Goal: Task Accomplishment & Management: Manage account settings

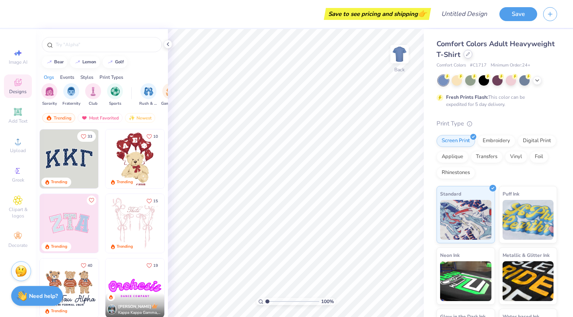
click at [467, 57] on div at bounding box center [467, 54] width 9 height 9
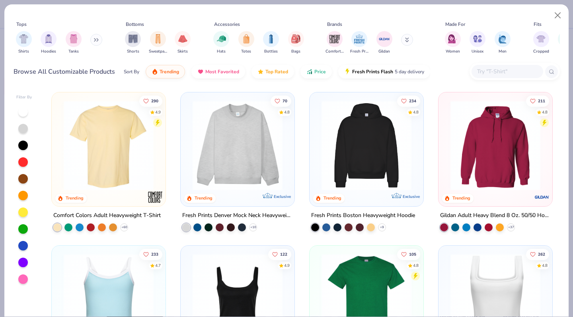
click at [208, 168] on img at bounding box center [238, 145] width 98 height 90
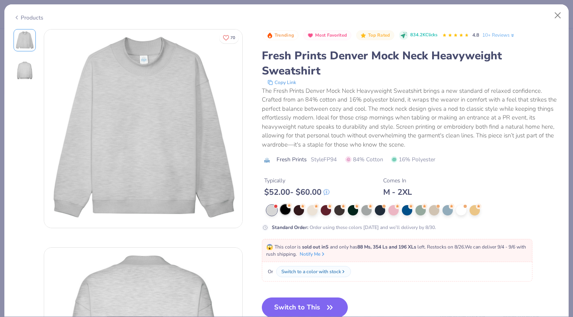
click at [287, 212] on div at bounding box center [285, 209] width 10 height 10
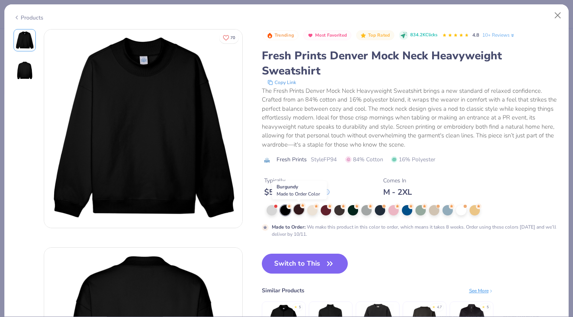
click at [299, 208] on div at bounding box center [299, 209] width 10 height 10
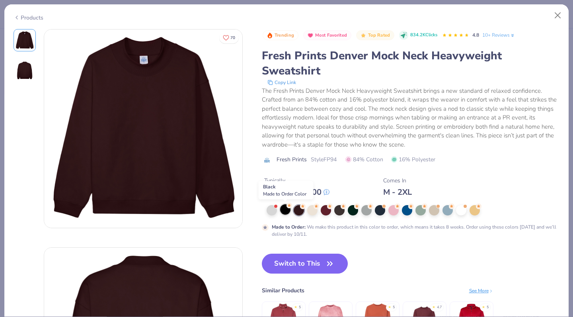
click at [288, 208] on div at bounding box center [285, 209] width 10 height 10
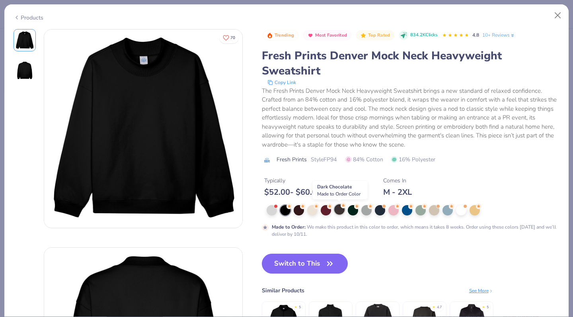
click at [342, 211] on div at bounding box center [339, 209] width 10 height 10
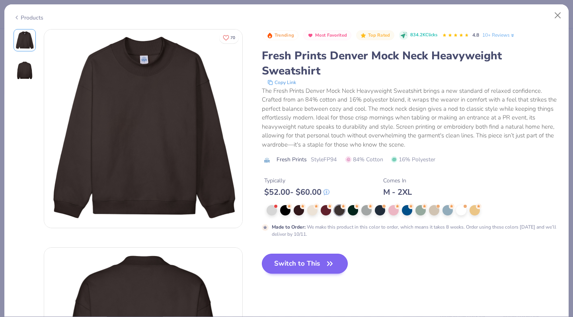
click at [294, 268] on button "Switch to This" at bounding box center [305, 263] width 86 height 20
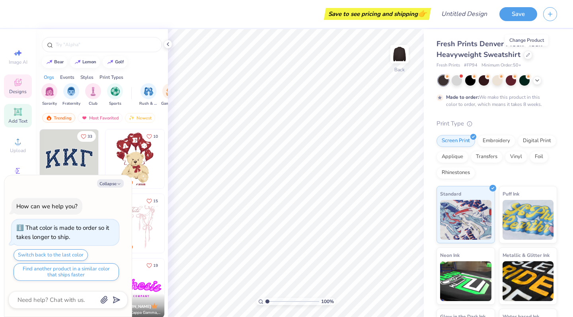
click at [15, 117] on div "Add Text" at bounding box center [18, 115] width 28 height 23
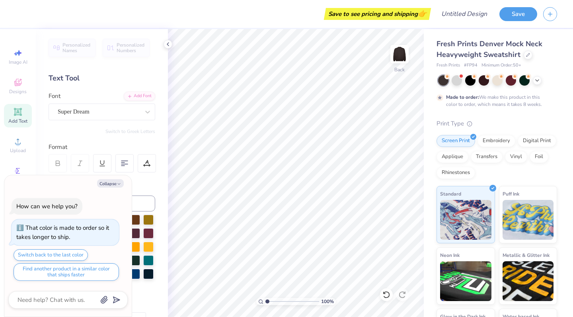
click at [21, 116] on icon at bounding box center [18, 112] width 10 height 10
type textarea "x"
type textarea "K"
type textarea "x"
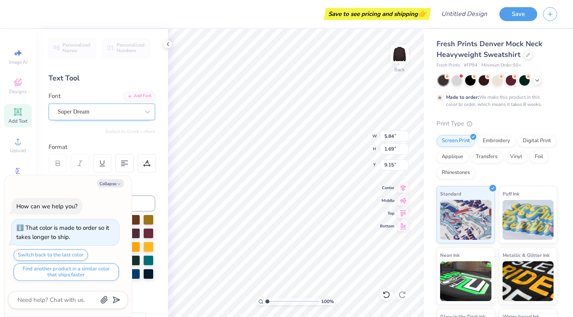
type textarea "KA"
type textarea "x"
type textarea "KAP"
type textarea "x"
type textarea "[PERSON_NAME]"
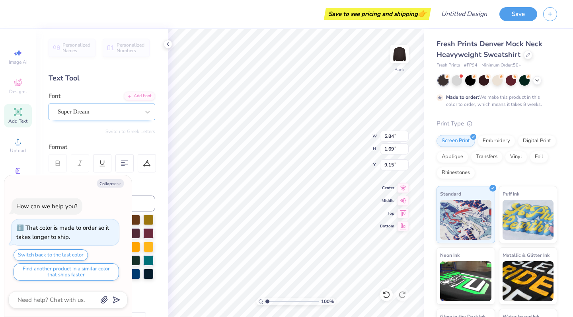
type textarea "x"
type textarea "KAPPA"
click at [113, 183] on button "Collapse" at bounding box center [110, 183] width 27 height 8
type textarea "x"
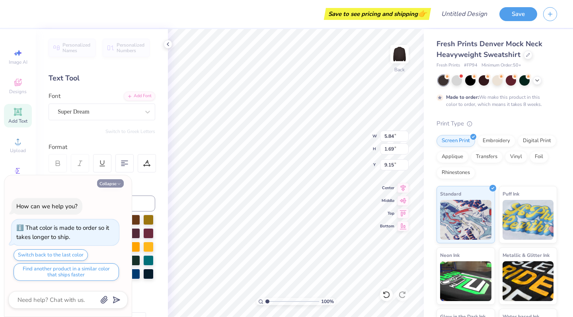
type input "6.90"
type input "9.16"
type textarea "x"
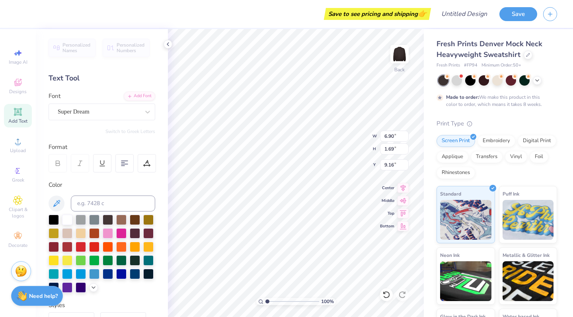
type input "11.56"
type input "2.83"
type input "4.63"
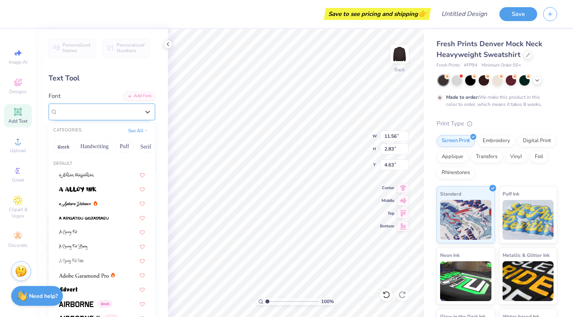
click at [74, 105] on div "Super Dream" at bounding box center [102, 111] width 107 height 17
click at [69, 148] on button "Greek" at bounding box center [63, 146] width 20 height 13
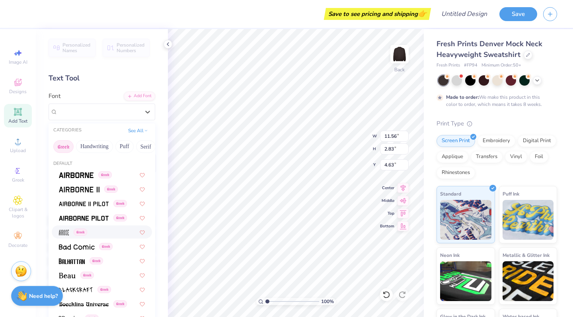
scroll to position [247, 0]
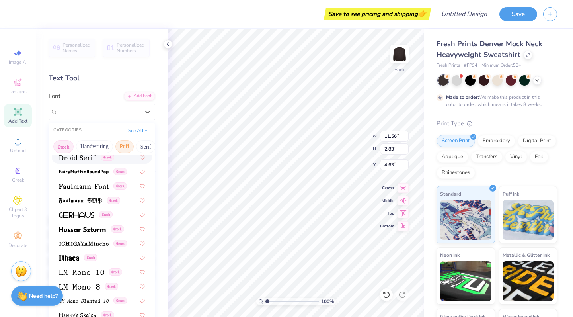
click at [128, 148] on button "Puff" at bounding box center [124, 146] width 18 height 13
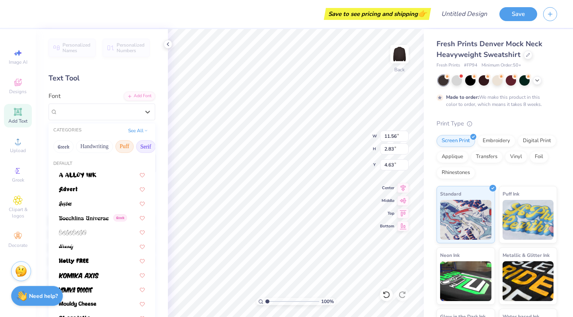
click at [141, 150] on button "Serif" at bounding box center [145, 146] width 19 height 13
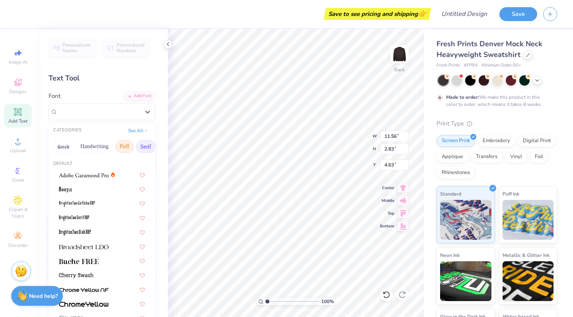
drag, startPoint x: 141, startPoint y: 144, endPoint x: 125, endPoint y: 143, distance: 16.8
click at [102, 147] on div "Greek Handwriting Puff Serif Bold Calligraphy Retro Sans Serif Minimal Fantasy …" at bounding box center [102, 147] width 107 height 18
click at [134, 129] on button "See All" at bounding box center [138, 130] width 25 height 8
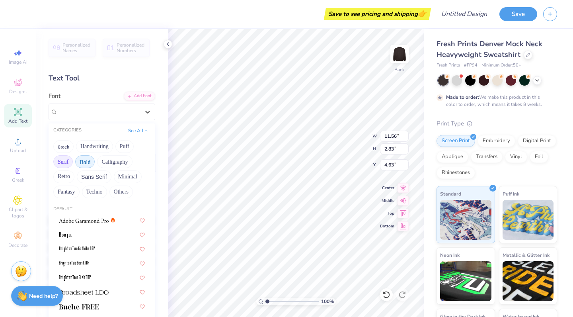
click at [83, 166] on button "Bold" at bounding box center [84, 161] width 19 height 13
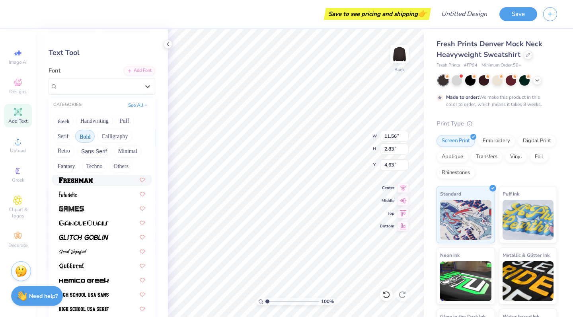
scroll to position [297, 0]
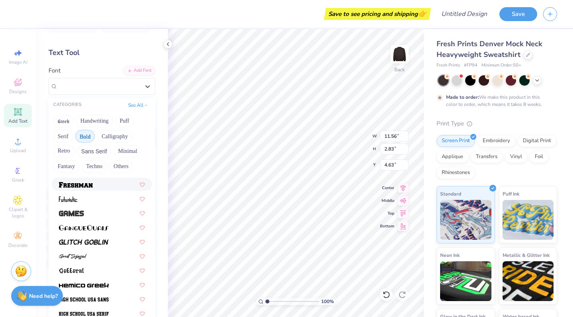
click at [92, 180] on div at bounding box center [102, 183] width 100 height 13
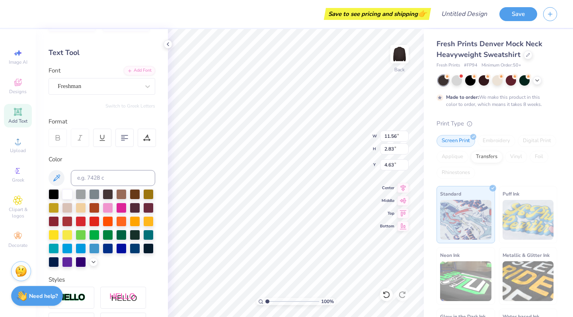
type input "15.59"
type input "3.37"
type input "4.36"
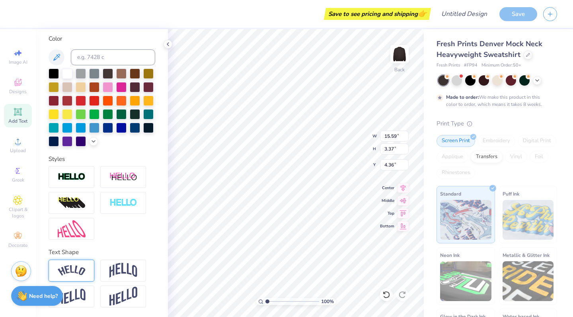
scroll to position [146, 0]
click at [111, 272] on img at bounding box center [123, 270] width 28 height 15
type input "6.60"
type input "2.74"
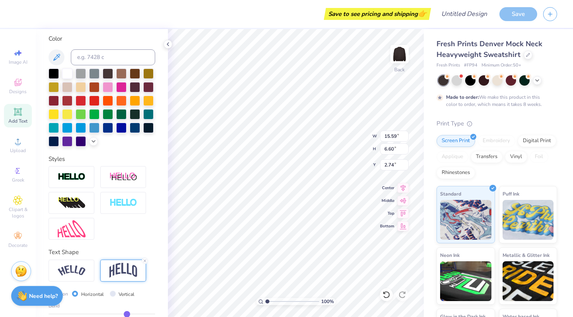
type input "14.73"
type input "6.24"
type input "3.00"
click at [82, 86] on div at bounding box center [81, 86] width 10 height 10
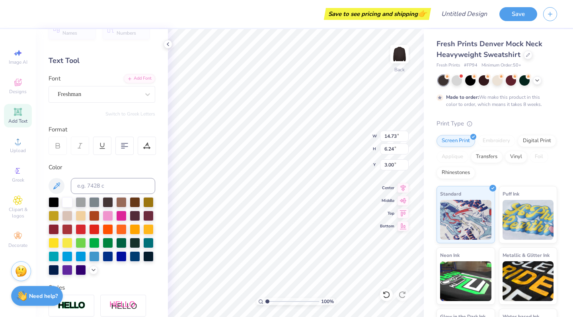
scroll to position [26, 0]
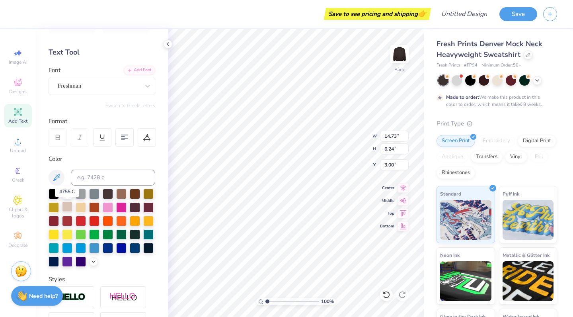
click at [67, 209] on div at bounding box center [67, 206] width 10 height 10
click at [123, 192] on div at bounding box center [121, 193] width 10 height 10
click at [138, 192] on div at bounding box center [135, 193] width 10 height 10
click at [127, 192] on div at bounding box center [102, 228] width 107 height 78
click at [124, 192] on div at bounding box center [121, 193] width 10 height 10
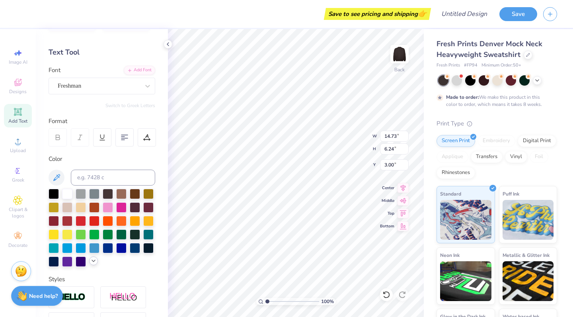
click at [93, 263] on icon at bounding box center [93, 260] width 6 height 6
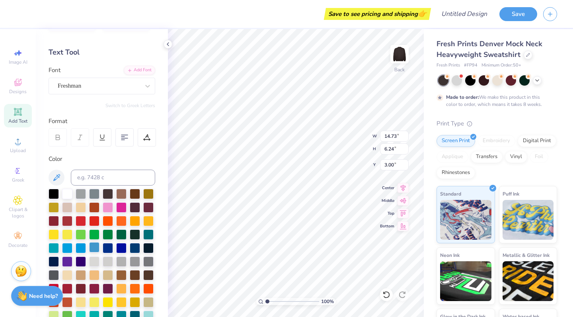
scroll to position [55, 0]
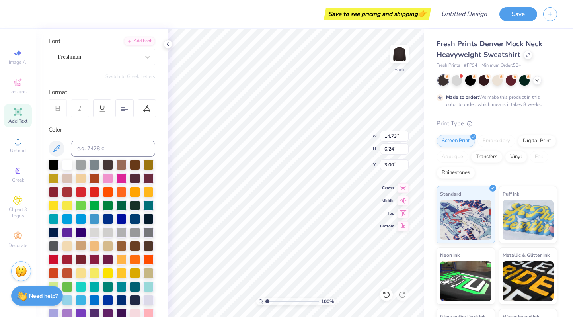
click at [82, 247] on div at bounding box center [81, 245] width 10 height 10
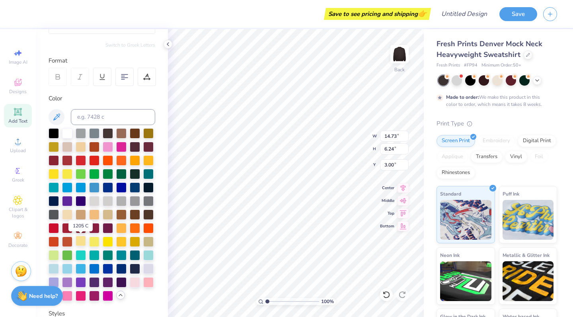
click at [80, 242] on div at bounding box center [81, 241] width 10 height 10
click at [78, 150] on div at bounding box center [81, 146] width 10 height 10
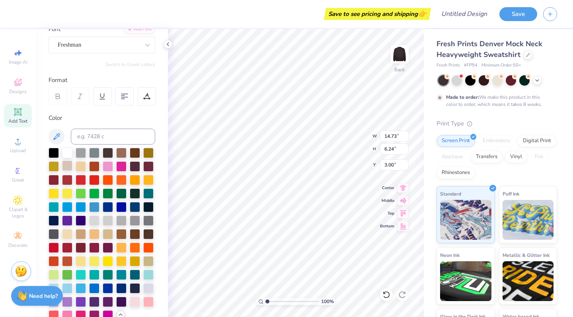
click at [70, 167] on div at bounding box center [67, 165] width 10 height 10
click at [83, 234] on div at bounding box center [81, 233] width 10 height 10
click at [68, 235] on div at bounding box center [67, 233] width 10 height 10
click at [93, 234] on div at bounding box center [94, 233] width 10 height 10
click at [68, 166] on div at bounding box center [67, 165] width 10 height 10
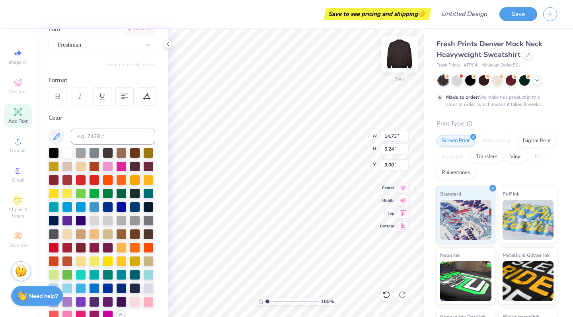
click at [401, 52] on img at bounding box center [400, 54] width 32 height 32
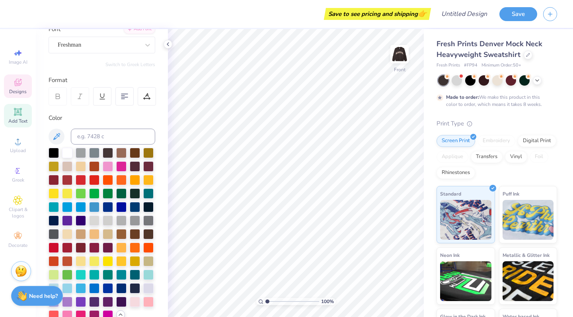
click at [19, 90] on span "Designs" at bounding box center [18, 91] width 18 height 6
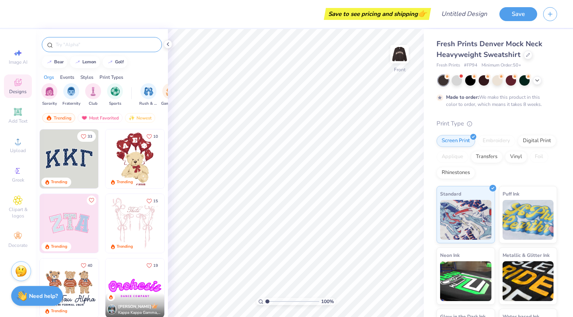
click at [87, 47] on input "text" at bounding box center [106, 45] width 102 height 8
type input "kappa kappa gamma"
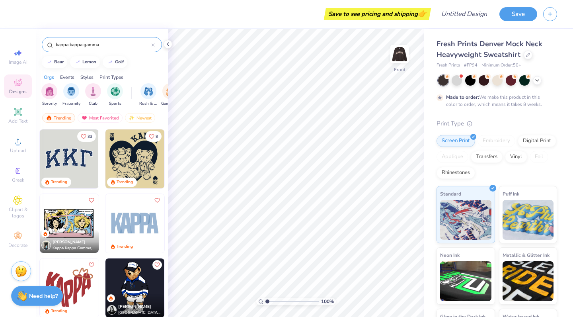
click at [137, 157] on img at bounding box center [134, 158] width 59 height 59
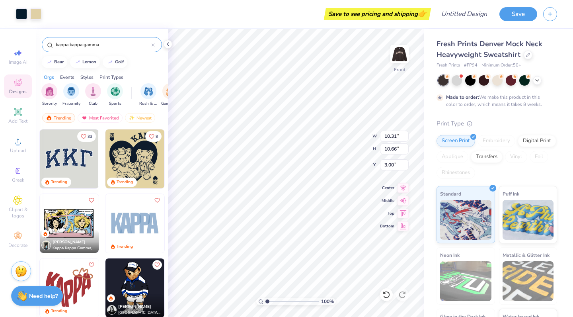
type input "6.92"
type input "11.15"
type input "11.53"
click at [21, 90] on span "Designs" at bounding box center [18, 91] width 18 height 6
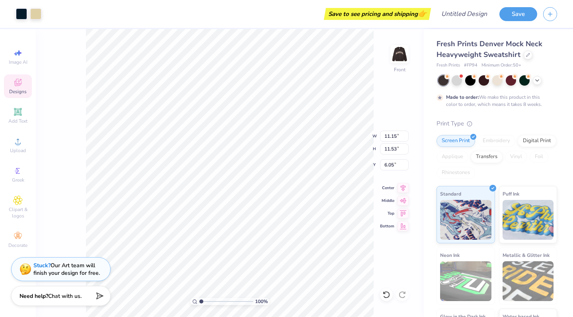
click at [21, 90] on span "Designs" at bounding box center [18, 91] width 18 height 6
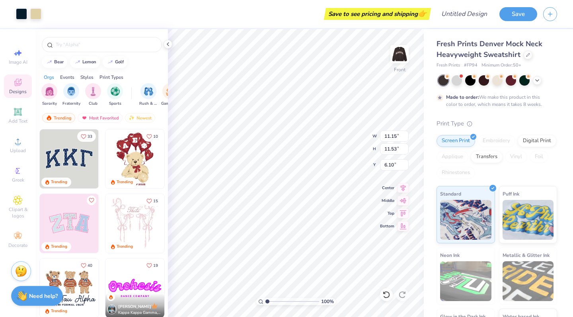
type input "6.14"
click at [58, 63] on div "bear" at bounding box center [59, 61] width 10 height 4
type input "bear"
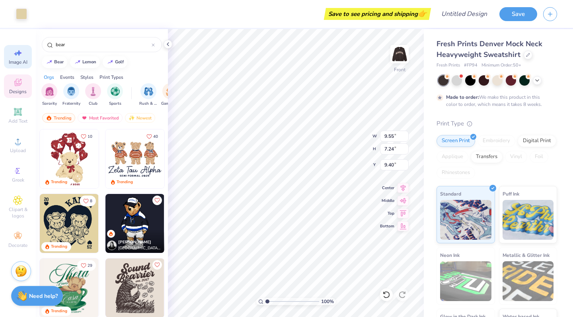
click at [22, 61] on span "Image AI" at bounding box center [18, 62] width 19 height 6
select select "4"
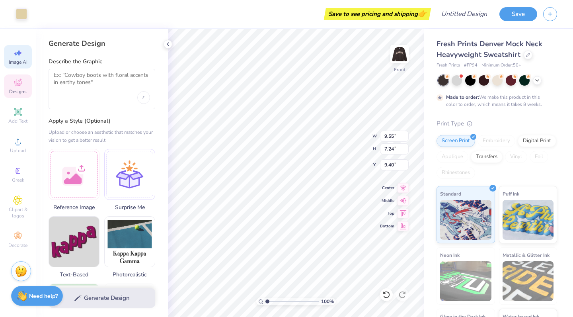
click at [23, 88] on div "Designs" at bounding box center [18, 85] width 28 height 23
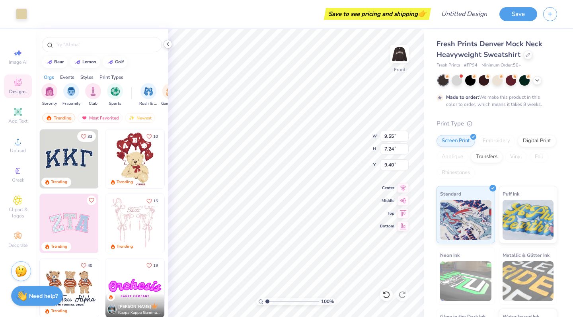
click at [165, 43] on icon at bounding box center [168, 44] width 6 height 6
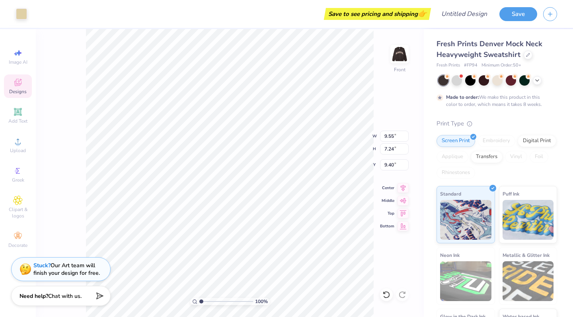
click at [21, 88] on span "Designs" at bounding box center [18, 91] width 18 height 6
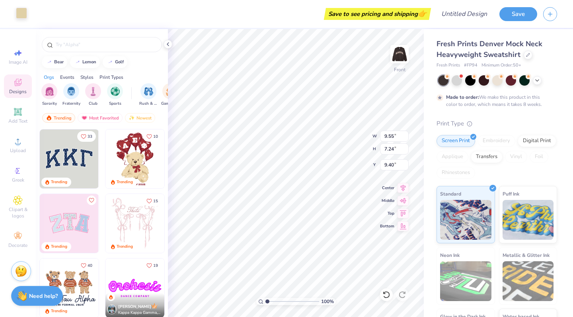
click at [21, 15] on div at bounding box center [21, 13] width 11 height 11
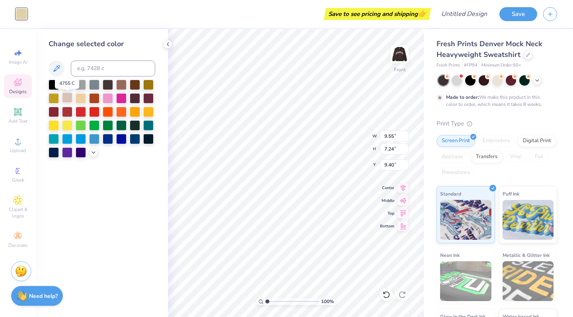
click at [69, 101] on div at bounding box center [67, 97] width 10 height 10
type input "10.49"
type input "9.54"
type input "7.90"
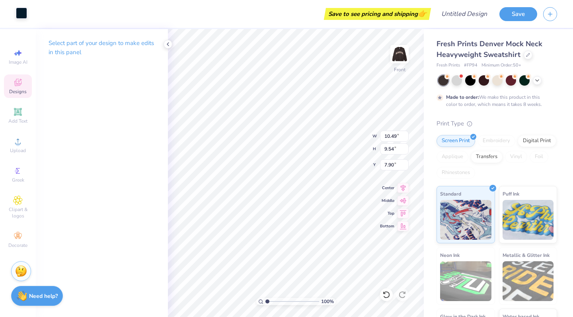
click at [25, 18] on div at bounding box center [21, 13] width 11 height 11
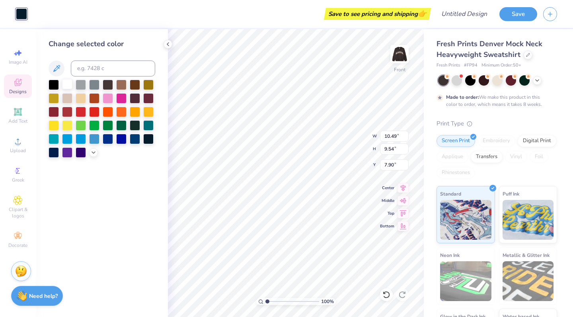
click at [64, 85] on div at bounding box center [67, 84] width 10 height 10
type input "6.55"
type input "2.40"
type input "6.14"
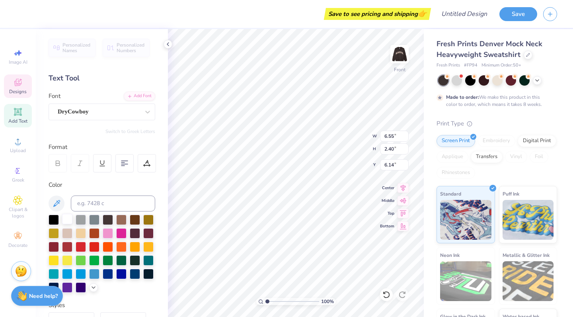
click at [69, 221] on div at bounding box center [67, 219] width 10 height 10
type input "6.36"
click at [66, 221] on div at bounding box center [67, 219] width 10 height 10
type input "9.55"
type input "7.24"
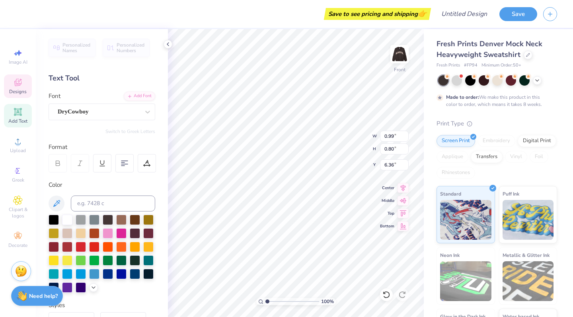
type input "9.40"
type input "3.03"
type input "0.76"
type input "16.91"
click at [66, 220] on div at bounding box center [67, 219] width 10 height 10
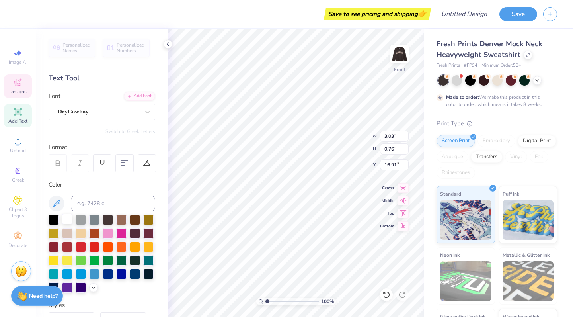
type input "1.29"
type input "0.77"
type input "16.05"
click at [69, 232] on div at bounding box center [67, 232] width 10 height 10
click at [70, 216] on div at bounding box center [67, 219] width 10 height 10
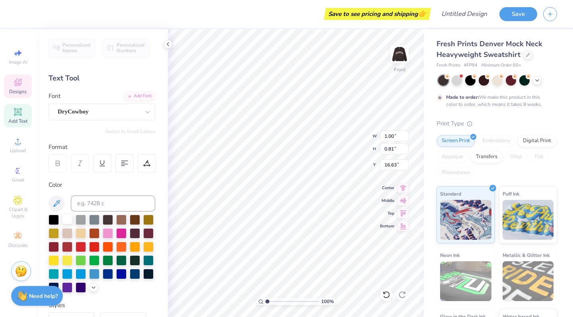
type input "0.99"
type input "0.87"
click at [67, 233] on div at bounding box center [67, 232] width 10 height 10
type input "15.59"
click at [67, 233] on div at bounding box center [67, 232] width 10 height 10
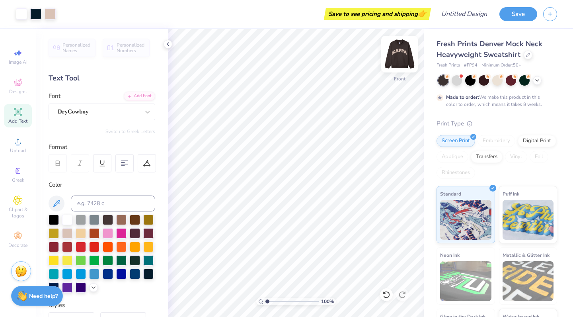
click at [393, 58] on img at bounding box center [400, 54] width 32 height 32
click at [535, 80] on icon at bounding box center [537, 79] width 6 height 6
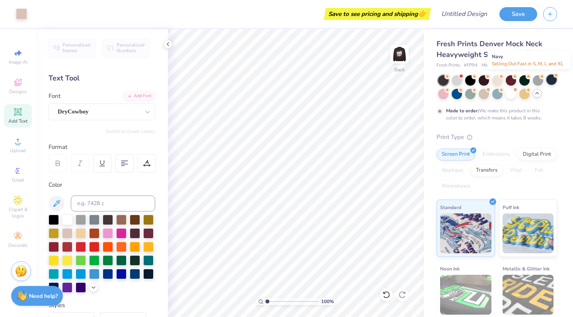
click at [549, 83] on div at bounding box center [551, 79] width 10 height 10
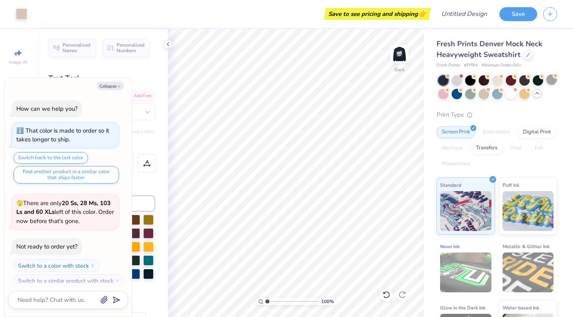
scroll to position [146, 0]
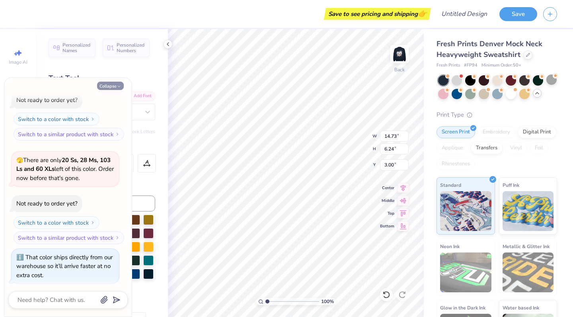
click at [120, 88] on icon "button" at bounding box center [119, 86] width 5 height 5
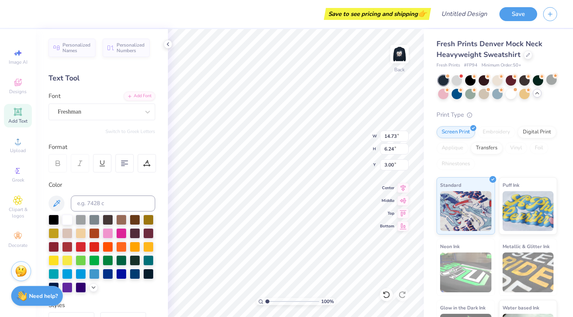
type textarea "x"
click at [64, 220] on div at bounding box center [67, 219] width 10 height 10
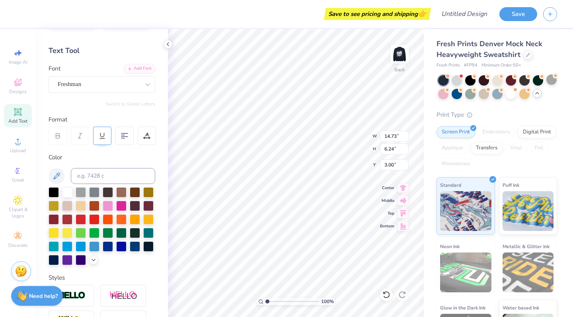
scroll to position [29, 0]
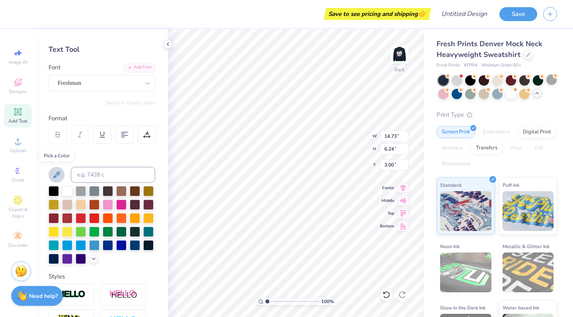
click at [57, 173] on icon at bounding box center [57, 175] width 10 height 10
click at [130, 139] on div at bounding box center [124, 134] width 18 height 18
click at [152, 132] on div at bounding box center [147, 134] width 18 height 18
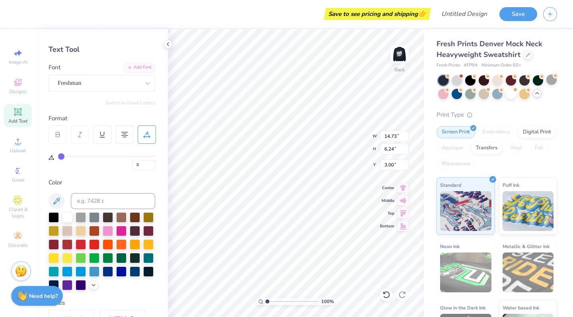
type input "2"
type input "6"
type input "10"
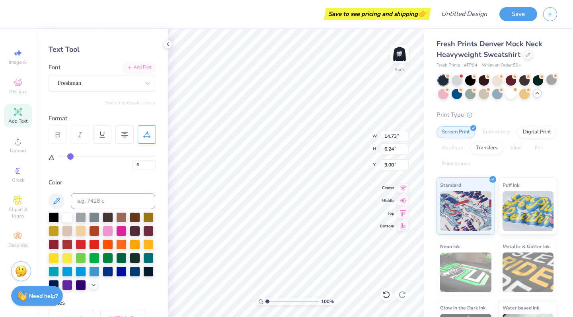
type input "10"
type input "16"
type input "20"
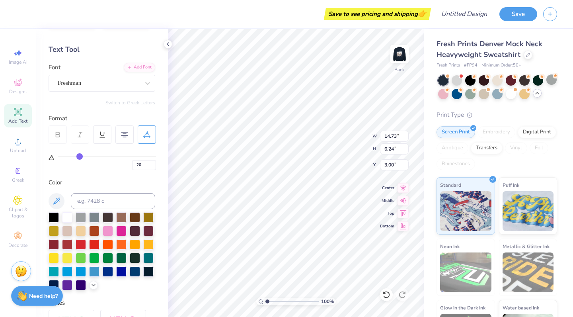
type input "23"
type input "25"
type input "27"
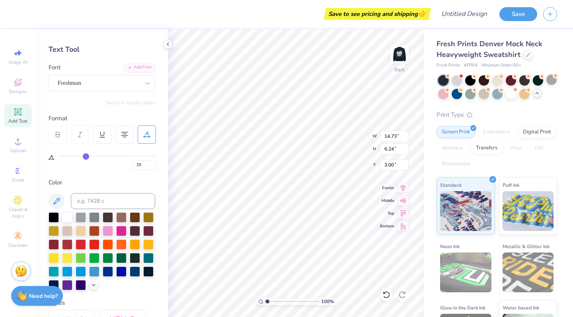
type input "27"
type input "29"
type input "30"
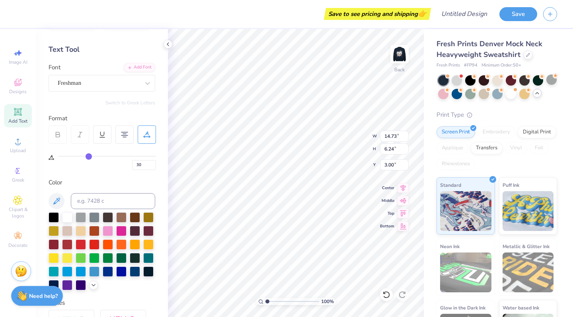
type input "31"
type input "32"
type input "33"
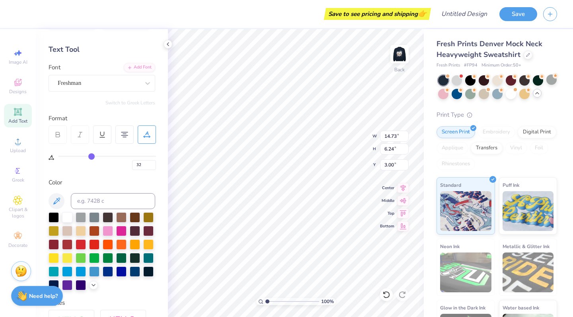
type input "33"
type input "34"
type input "35"
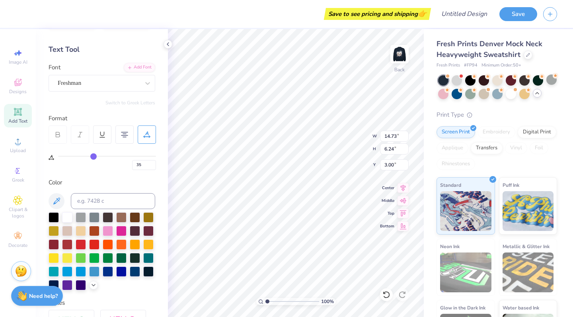
type input "36"
type input "37"
type input "39"
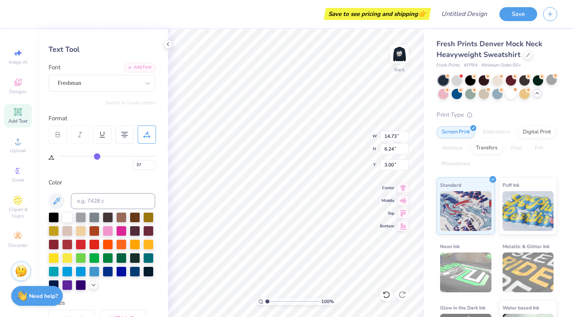
type input "39"
type input "40"
type input "42"
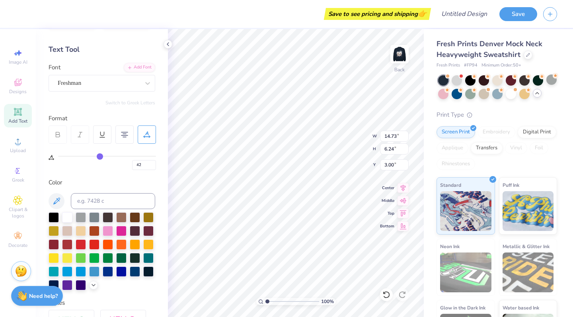
type input "43"
type input "44"
type input "45"
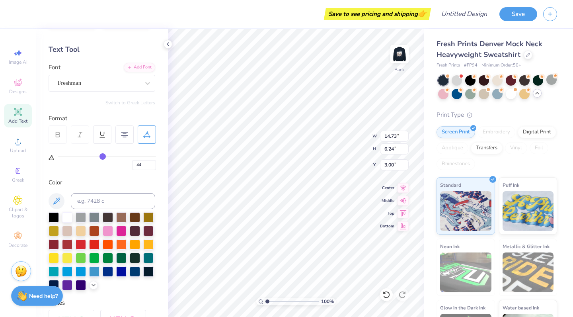
type input "45"
type input "44"
drag, startPoint x: 61, startPoint y: 158, endPoint x: 102, endPoint y: 162, distance: 40.8
click at [102, 162] on div "44" at bounding box center [107, 163] width 98 height 14
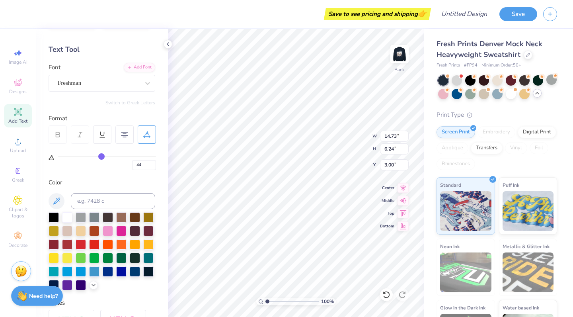
type input "42"
type input "41"
type input "39"
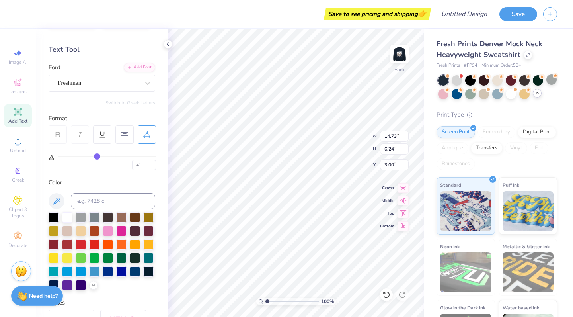
type input "39"
type input "36"
type input "32"
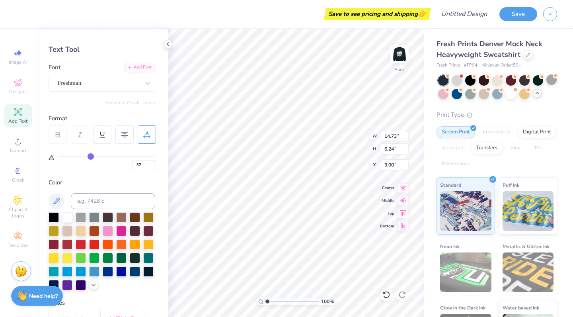
type input "29"
type input "26"
type input "23"
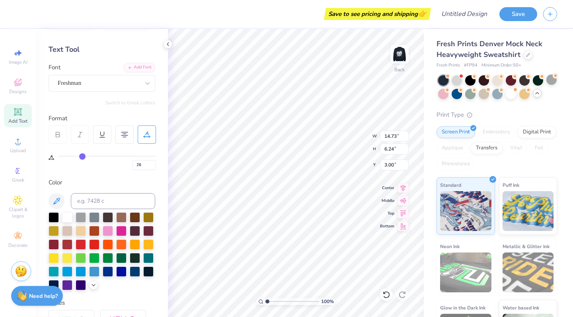
type input "23"
type input "20"
type input "17"
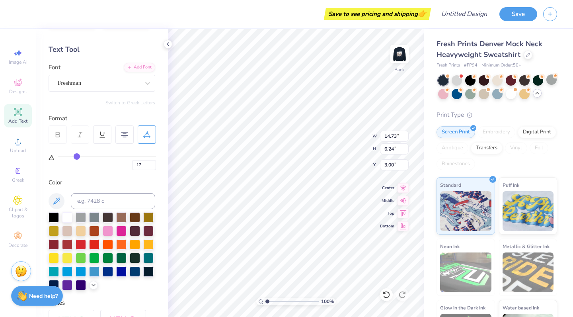
type input "15"
type input "13"
type input "10"
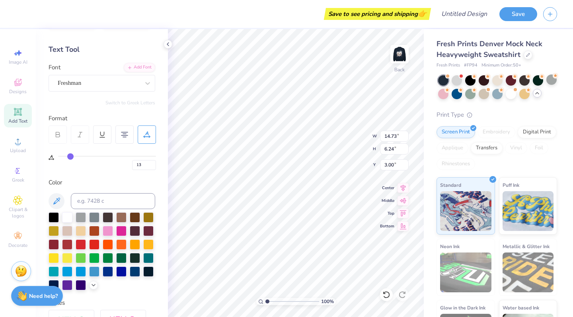
type input "10"
type input "9"
type input "7"
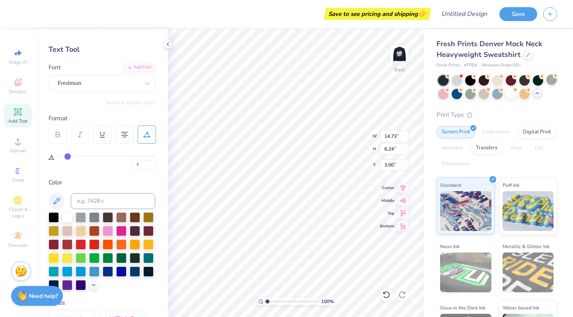
type input "6"
type input "4"
type input "3"
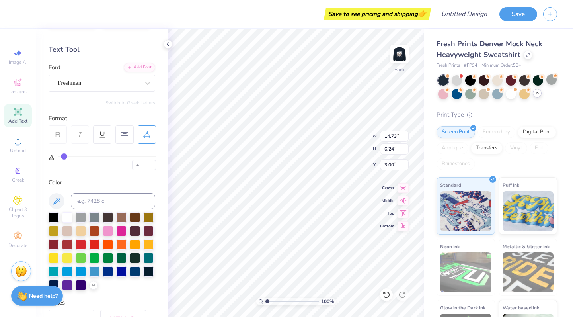
type input "3"
type input "2"
type input "1"
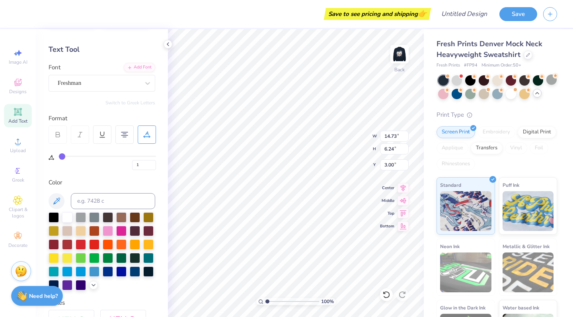
type input "0"
drag, startPoint x: 100, startPoint y: 153, endPoint x: 49, endPoint y: 156, distance: 51.0
type input "0"
click at [49, 156] on div "0" at bounding box center [102, 157] width 107 height 26
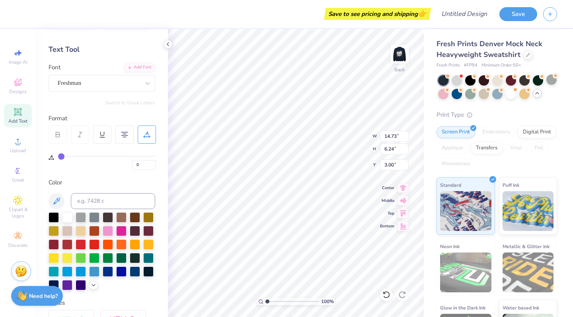
type input "2.69"
click at [398, 51] on img at bounding box center [400, 54] width 32 height 32
type input "9.55"
type input "7.24"
type input "9.40"
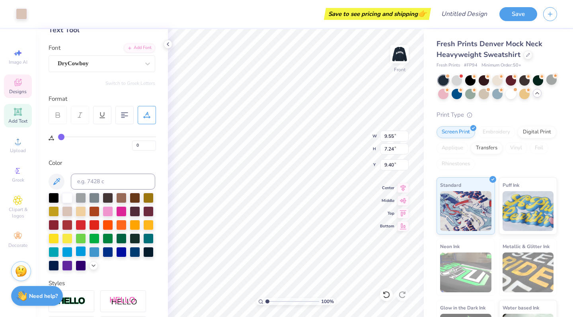
scroll to position [50, 0]
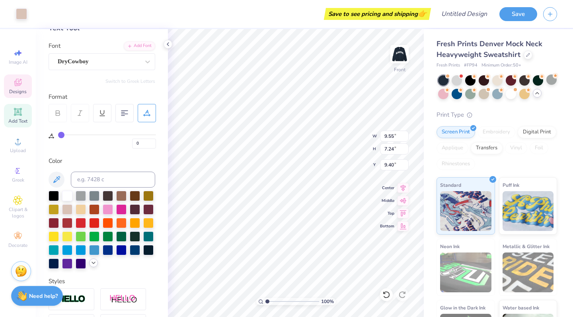
click at [93, 265] on icon at bounding box center [93, 262] width 6 height 6
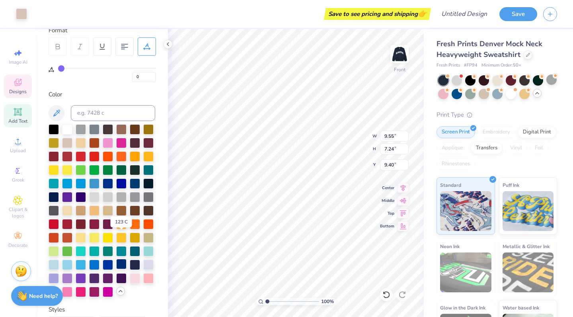
scroll to position [125, 0]
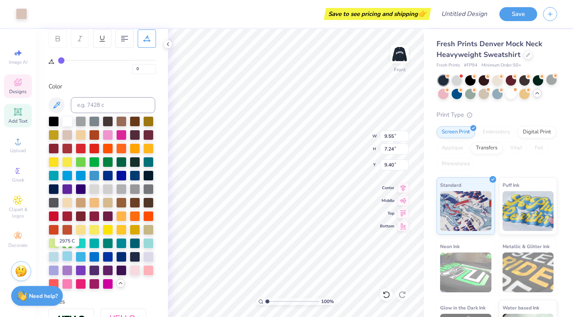
click at [66, 255] on div at bounding box center [67, 256] width 10 height 10
type input "9.24"
type input "6.92"
type input "9.56"
click at [21, 13] on div at bounding box center [21, 13] width 11 height 11
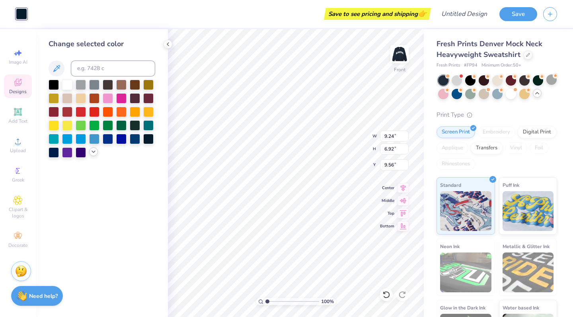
click at [95, 153] on icon at bounding box center [93, 151] width 6 height 6
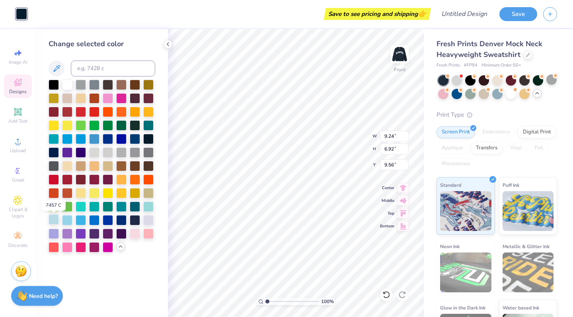
click at [57, 223] on div at bounding box center [54, 219] width 10 height 10
click at [57, 222] on div at bounding box center [54, 219] width 10 height 10
type input "9.55"
type input "7.24"
type input "9.40"
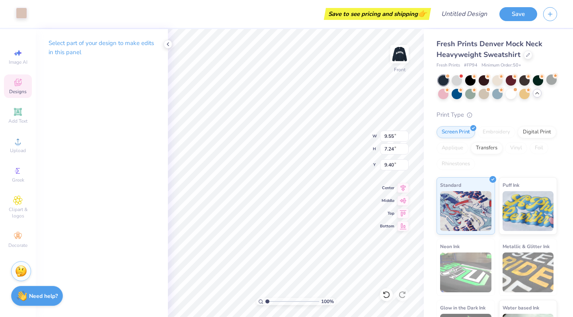
click at [22, 16] on div at bounding box center [21, 13] width 11 height 11
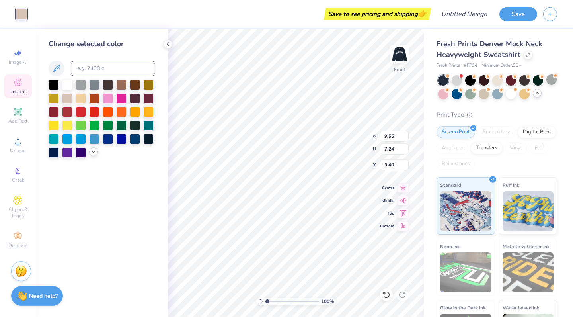
click at [94, 155] on icon at bounding box center [93, 151] width 6 height 6
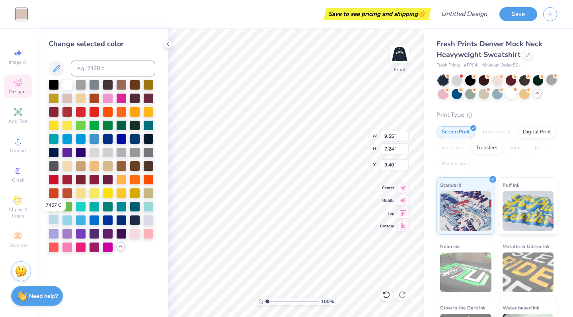
click at [56, 220] on div at bounding box center [54, 219] width 10 height 10
type input "9.24"
type input "6.92"
type input "9.56"
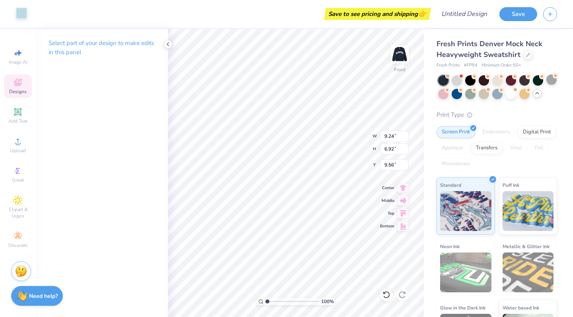
click at [20, 15] on div at bounding box center [21, 13] width 11 height 11
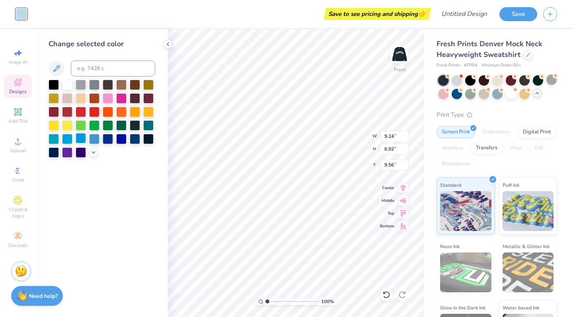
click at [82, 142] on div at bounding box center [81, 138] width 10 height 10
click at [88, 154] on div at bounding box center [102, 119] width 107 height 78
click at [93, 155] on icon at bounding box center [93, 151] width 6 height 6
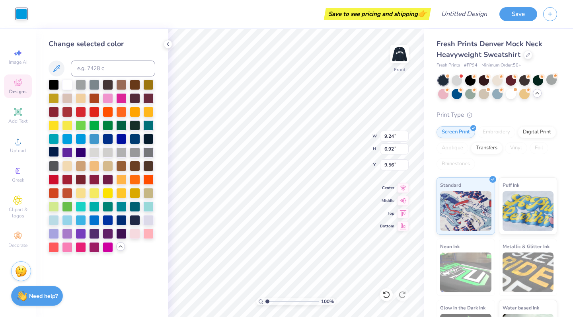
click at [52, 156] on div at bounding box center [54, 151] width 10 height 10
click at [123, 140] on div at bounding box center [121, 138] width 10 height 10
click at [133, 140] on div at bounding box center [135, 138] width 10 height 10
click at [134, 222] on div at bounding box center [135, 219] width 10 height 10
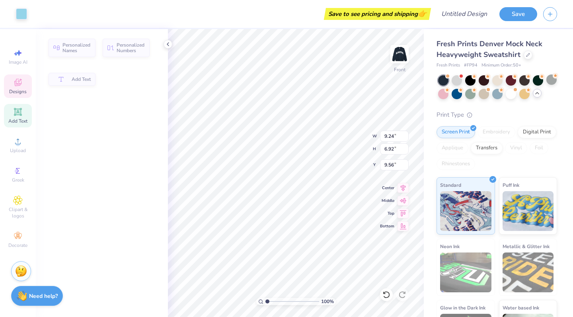
type input "0.99"
type input "0.80"
type input "6.36"
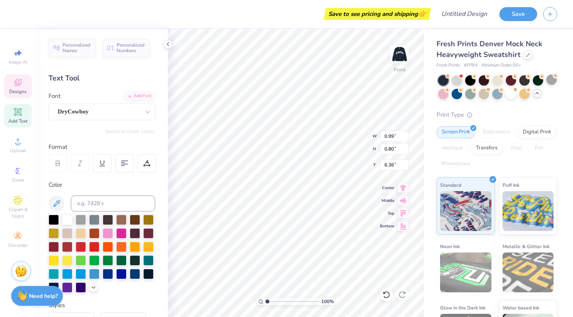
scroll to position [52, 0]
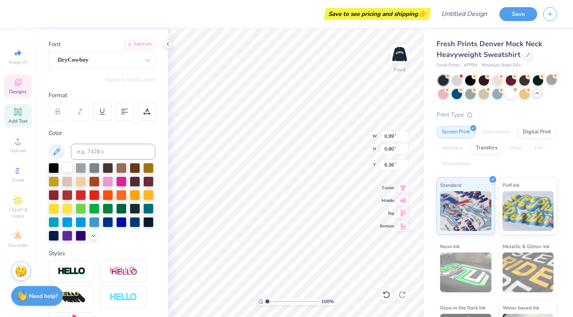
click at [66, 166] on div at bounding box center [67, 167] width 10 height 10
type input "1.00"
type input "0.81"
type input "16.63"
click at [71, 169] on div at bounding box center [67, 167] width 10 height 10
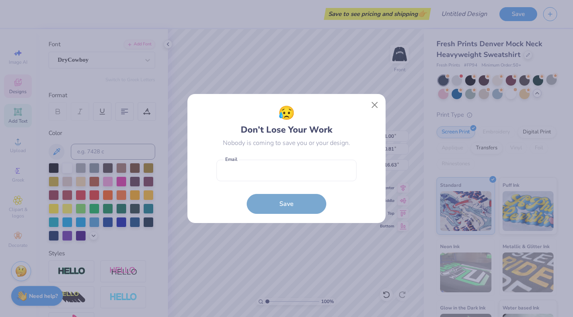
click at [334, 201] on form "Email is a required field Email Save" at bounding box center [286, 185] width 140 height 58
click at [376, 105] on button "Close" at bounding box center [374, 104] width 15 height 15
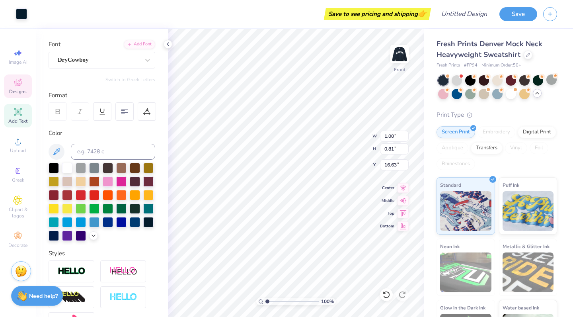
type input "0.99"
type input "0.87"
type input "15.59"
click at [68, 170] on div at bounding box center [67, 167] width 10 height 10
type input "1.29"
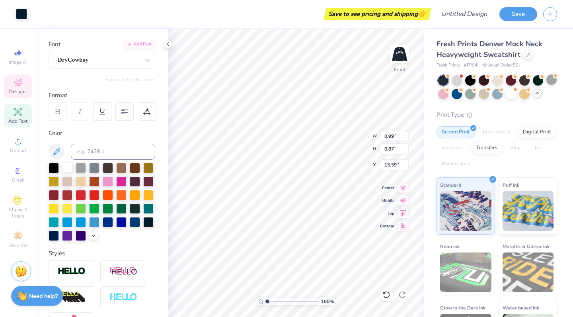
type input "0.77"
type input "16.05"
click at [63, 169] on div at bounding box center [67, 167] width 10 height 10
type input "0.99"
type input "0.87"
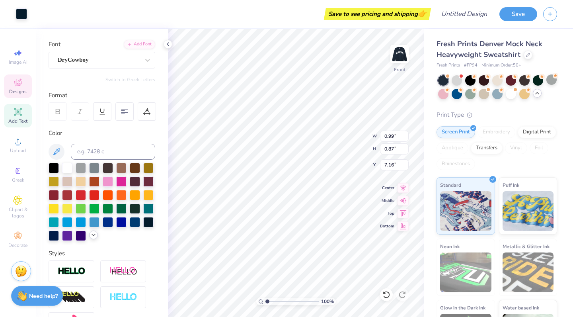
click at [96, 235] on icon at bounding box center [93, 235] width 6 height 6
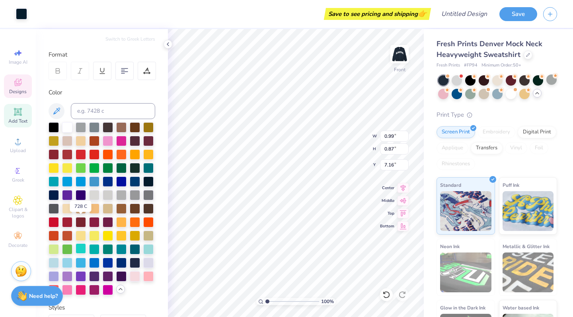
scroll to position [94, 0]
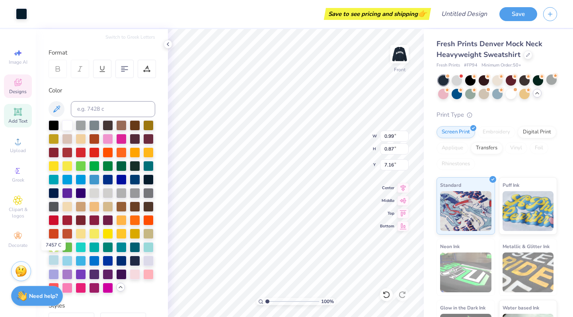
click at [53, 264] on div at bounding box center [54, 260] width 10 height 10
click at [21, 9] on div at bounding box center [21, 13] width 11 height 11
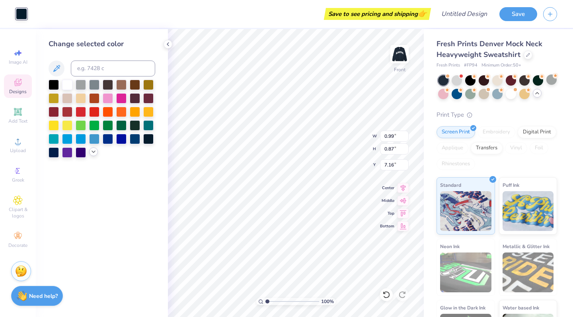
click at [94, 155] on icon at bounding box center [93, 151] width 6 height 6
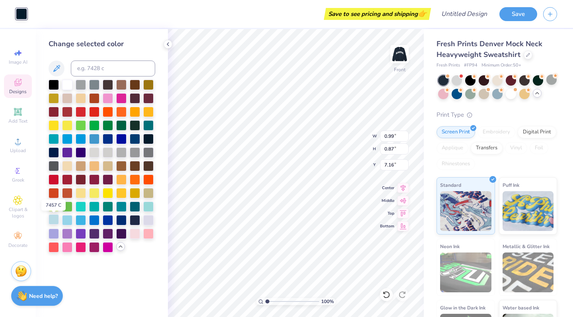
click at [55, 219] on div at bounding box center [54, 219] width 10 height 10
type input "15.59"
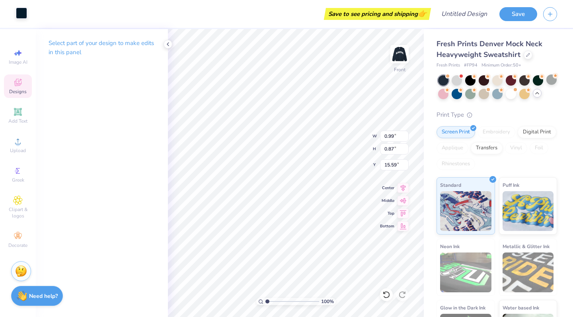
click at [27, 14] on div at bounding box center [21, 13] width 11 height 11
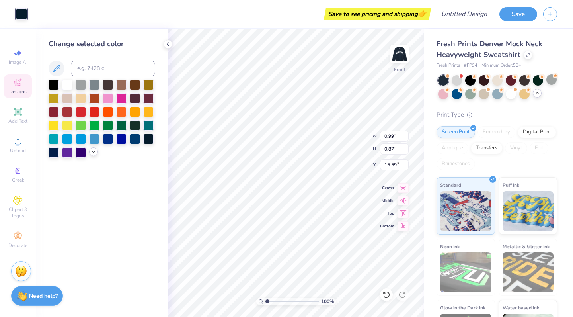
click at [92, 154] on icon at bounding box center [93, 151] width 6 height 6
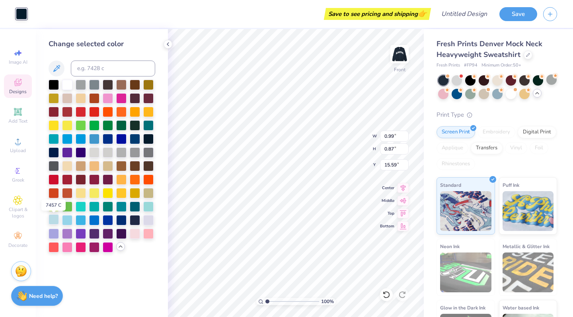
click at [56, 223] on div at bounding box center [54, 219] width 10 height 10
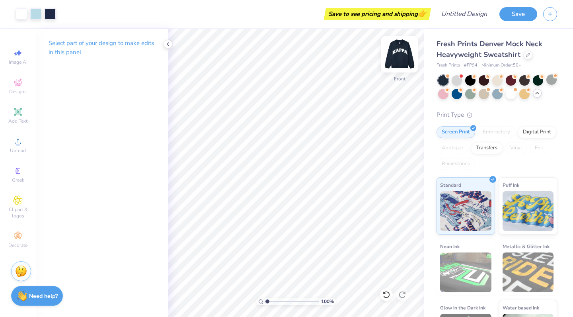
click at [403, 55] on img at bounding box center [400, 54] width 32 height 32
click at [403, 56] on img at bounding box center [400, 54] width 32 height 32
click at [395, 56] on img at bounding box center [400, 54] width 32 height 32
click at [19, 15] on div at bounding box center [21, 13] width 11 height 11
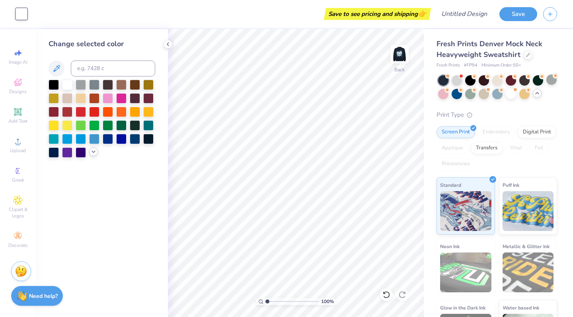
click at [91, 153] on icon at bounding box center [93, 151] width 6 height 6
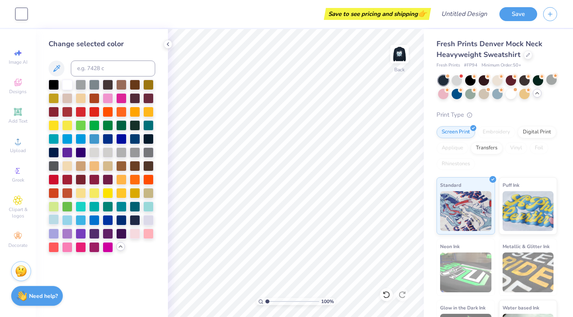
click at [55, 220] on div at bounding box center [54, 219] width 10 height 10
click at [85, 86] on div at bounding box center [81, 84] width 10 height 10
click at [68, 97] on div at bounding box center [67, 97] width 10 height 10
click at [69, 86] on div at bounding box center [67, 84] width 10 height 10
click at [400, 54] on img at bounding box center [400, 54] width 32 height 32
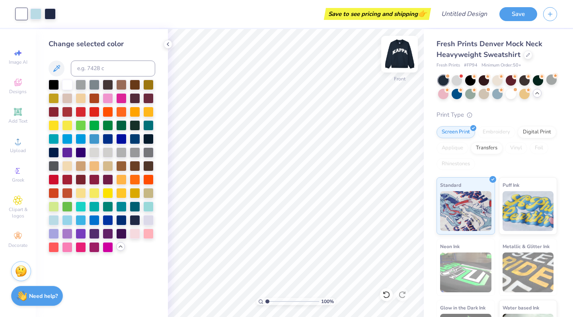
click at [400, 54] on img at bounding box center [400, 54] width 32 height 32
click at [399, 53] on img at bounding box center [400, 54] width 32 height 32
click at [483, 80] on div at bounding box center [484, 79] width 10 height 10
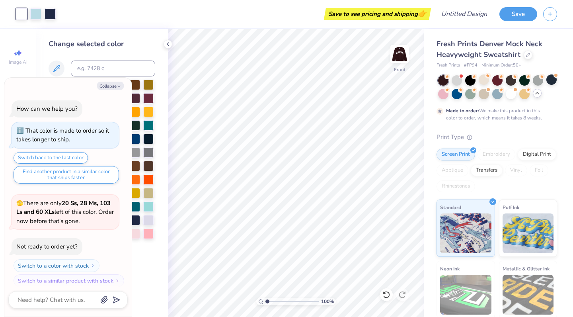
scroll to position [212, 0]
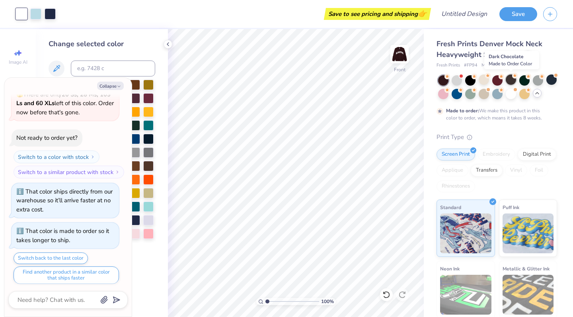
click at [513, 82] on div at bounding box center [511, 79] width 10 height 10
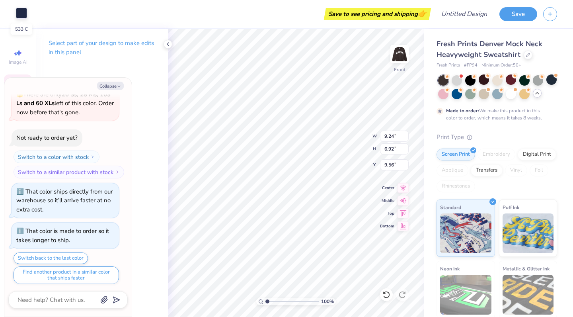
click at [20, 9] on div at bounding box center [21, 13] width 11 height 11
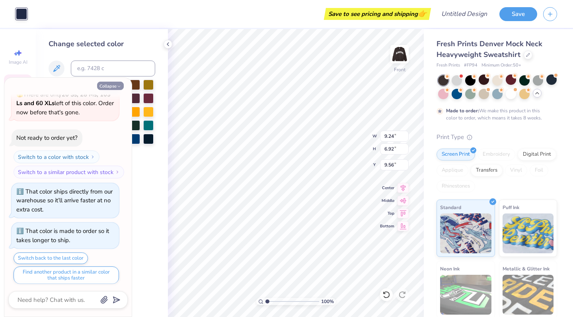
click at [104, 86] on button "Collapse" at bounding box center [110, 86] width 27 height 8
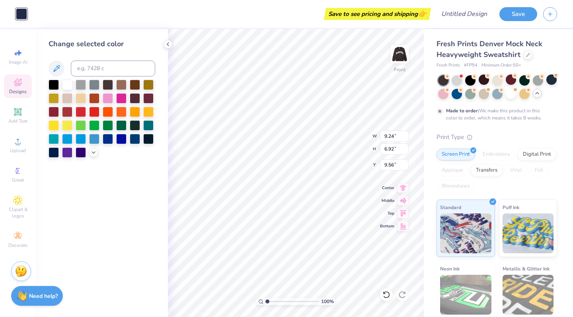
type textarea "x"
click at [124, 86] on div at bounding box center [121, 84] width 10 height 10
click at [91, 154] on icon at bounding box center [93, 151] width 6 height 6
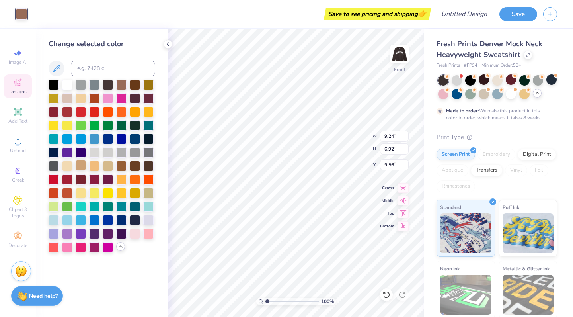
click at [81, 169] on div at bounding box center [81, 165] width 10 height 10
click at [143, 259] on div "Change selected color" at bounding box center [102, 173] width 132 height 288
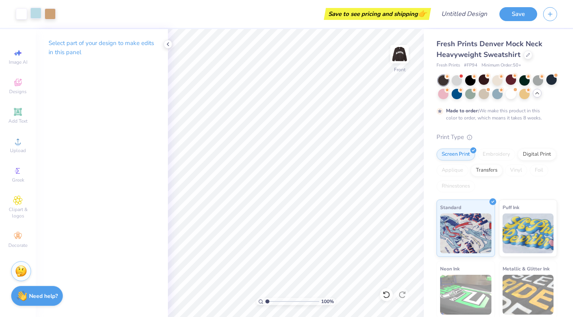
click at [36, 12] on div at bounding box center [35, 13] width 11 height 11
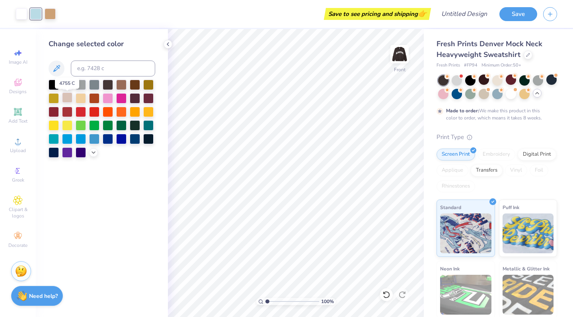
click at [65, 98] on div at bounding box center [67, 97] width 10 height 10
click at [93, 155] on icon at bounding box center [93, 151] width 6 height 6
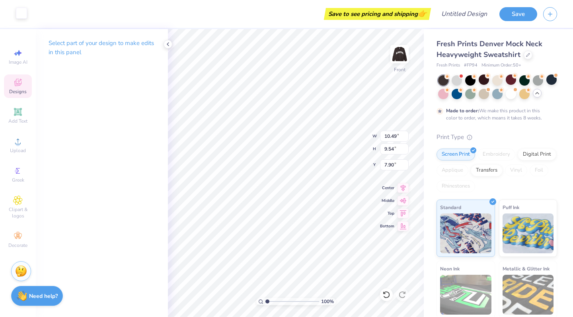
click at [24, 16] on div at bounding box center [21, 13] width 11 height 11
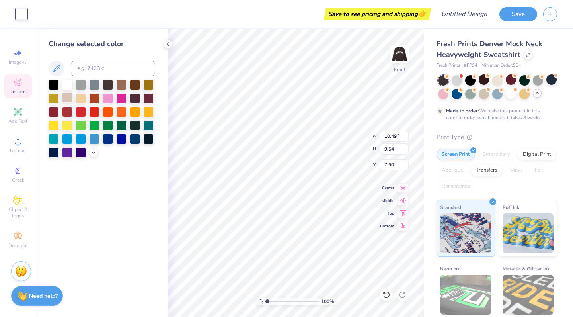
click at [67, 96] on div at bounding box center [67, 97] width 10 height 10
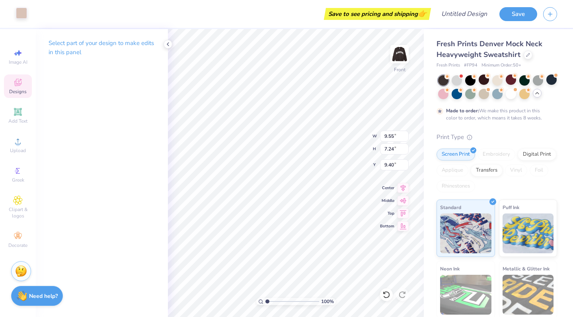
click at [25, 14] on div at bounding box center [21, 13] width 11 height 11
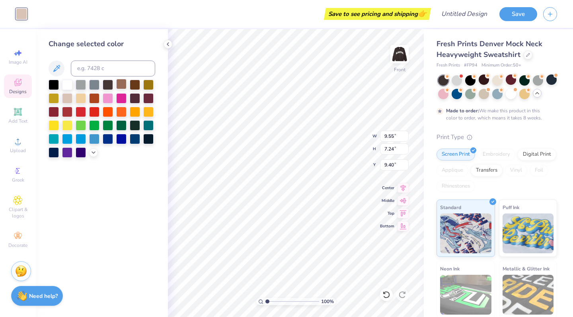
click at [123, 86] on div at bounding box center [121, 84] width 10 height 10
click at [94, 158] on div at bounding box center [102, 119] width 107 height 78
click at [94, 154] on icon at bounding box center [93, 151] width 6 height 6
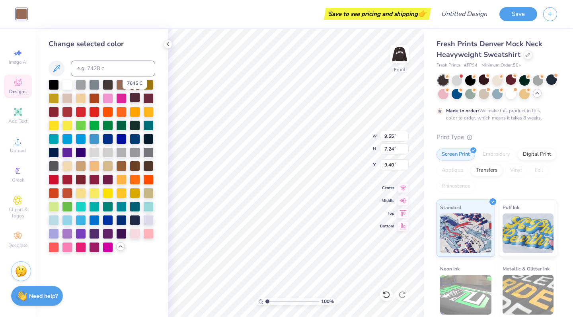
click at [132, 96] on div at bounding box center [135, 97] width 10 height 10
click at [79, 164] on div at bounding box center [81, 165] width 10 height 10
click at [68, 167] on div at bounding box center [67, 165] width 10 height 10
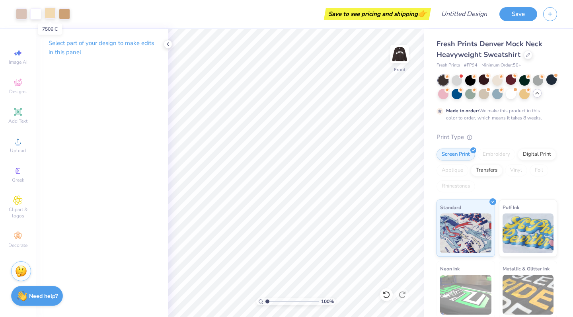
click at [51, 14] on div at bounding box center [50, 13] width 11 height 11
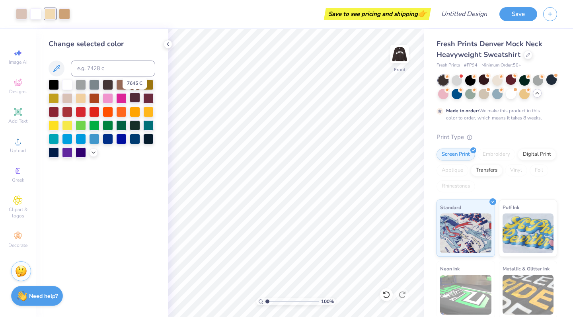
click at [136, 97] on div at bounding box center [135, 97] width 10 height 10
click at [94, 154] on icon at bounding box center [93, 151] width 6 height 6
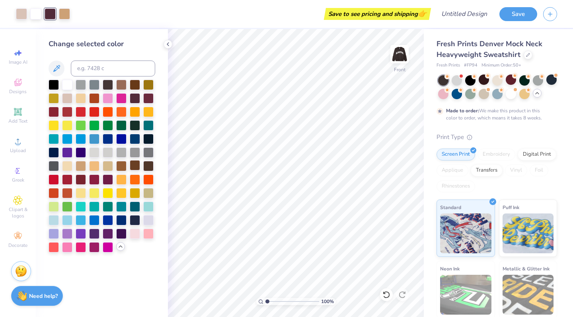
click at [134, 169] on div at bounding box center [135, 165] width 10 height 10
click at [147, 167] on div at bounding box center [148, 165] width 10 height 10
click at [80, 180] on div at bounding box center [81, 178] width 10 height 10
click at [65, 86] on div at bounding box center [67, 84] width 10 height 10
click at [66, 168] on div at bounding box center [67, 165] width 10 height 10
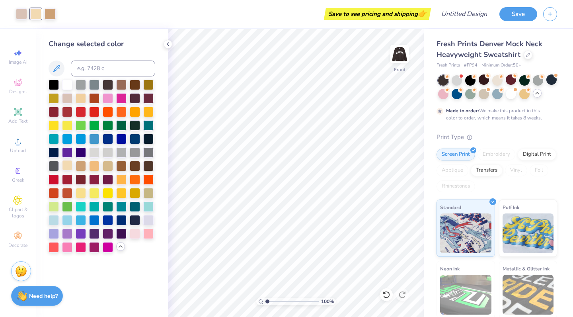
click at [68, 169] on div at bounding box center [67, 165] width 10 height 10
click at [69, 168] on div at bounding box center [67, 165] width 10 height 10
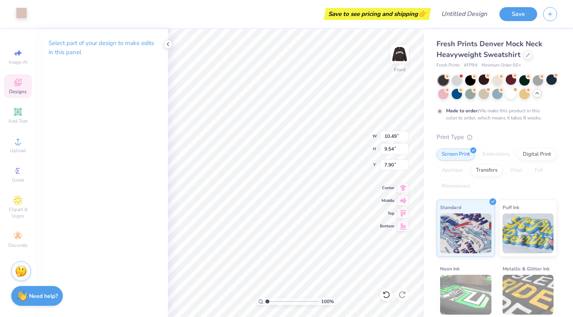
click at [23, 16] on div at bounding box center [21, 13] width 11 height 11
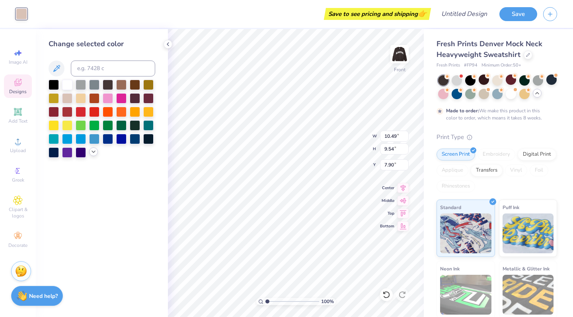
click at [91, 155] on icon at bounding box center [93, 151] width 6 height 6
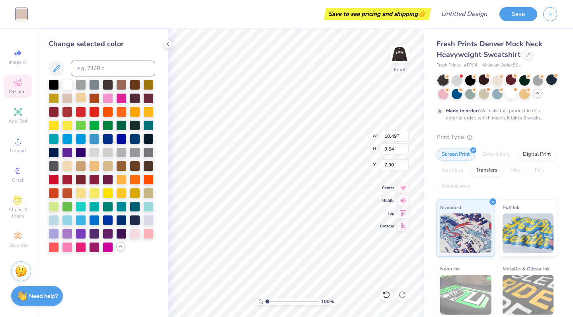
click at [81, 97] on div at bounding box center [81, 97] width 10 height 10
click at [121, 89] on div at bounding box center [121, 84] width 10 height 10
click at [119, 169] on div at bounding box center [121, 165] width 10 height 10
click at [107, 166] on div at bounding box center [108, 165] width 10 height 10
click at [82, 165] on div at bounding box center [81, 165] width 10 height 10
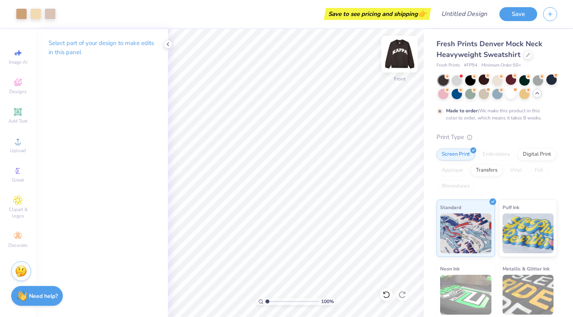
click at [400, 49] on img at bounding box center [400, 54] width 32 height 32
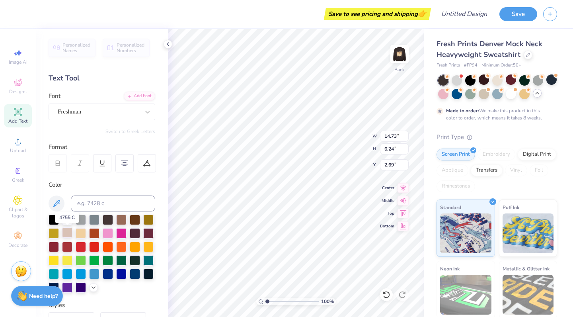
click at [66, 234] on div at bounding box center [67, 232] width 10 height 10
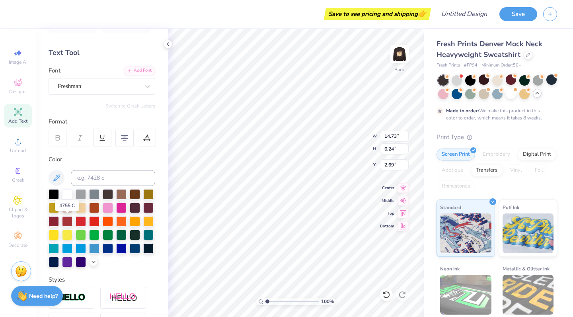
scroll to position [28, 0]
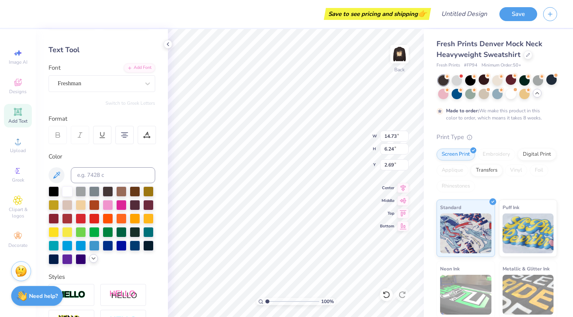
click at [94, 261] on icon at bounding box center [93, 258] width 6 height 6
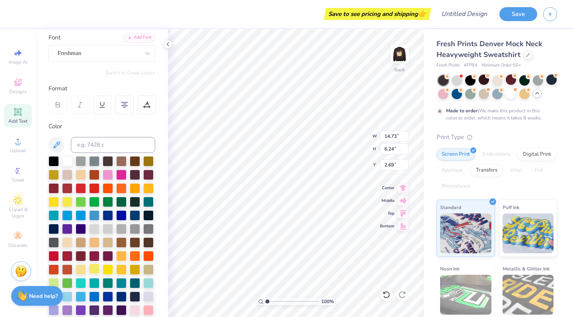
scroll to position [63, 0]
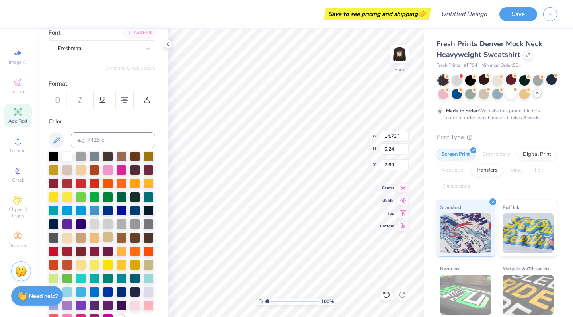
click at [107, 236] on div at bounding box center [108, 237] width 10 height 10
click at [72, 235] on div at bounding box center [67, 237] width 10 height 10
click at [80, 236] on div at bounding box center [81, 237] width 10 height 10
click at [121, 239] on div at bounding box center [121, 237] width 10 height 10
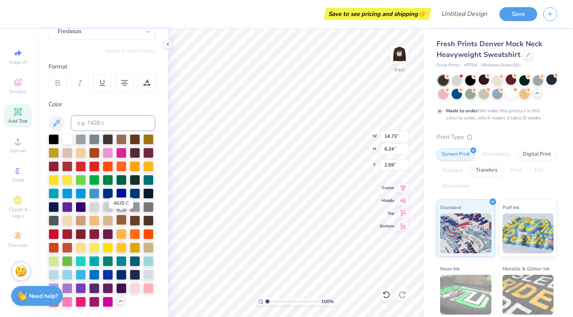
scroll to position [83, 0]
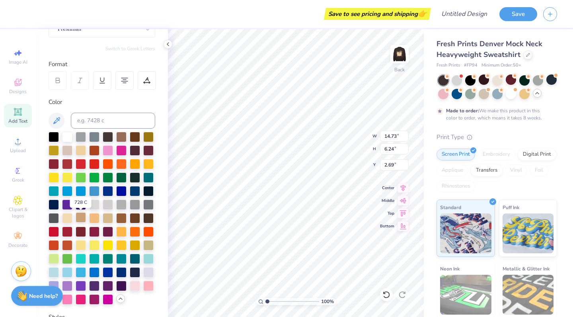
click at [77, 215] on div at bounding box center [81, 217] width 10 height 10
click at [123, 138] on div at bounding box center [121, 136] width 10 height 10
click at [400, 50] on img at bounding box center [400, 54] width 32 height 32
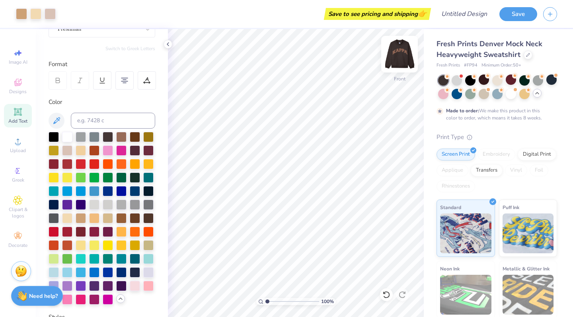
click at [397, 56] on img at bounding box center [400, 54] width 32 height 32
click at [80, 218] on div at bounding box center [81, 217] width 10 height 10
click at [83, 149] on div at bounding box center [81, 149] width 10 height 10
click at [397, 63] on img at bounding box center [400, 54] width 32 height 32
click at [19, 78] on icon at bounding box center [18, 83] width 10 height 10
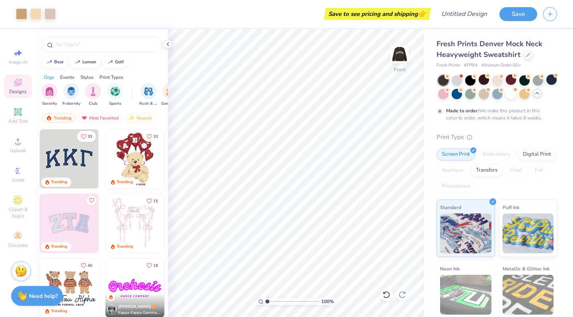
click at [97, 53] on div at bounding box center [102, 42] width 132 height 27
click at [97, 48] on input "text" at bounding box center [106, 45] width 102 height 8
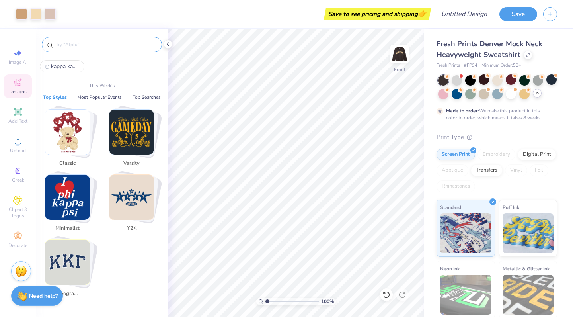
type input "j"
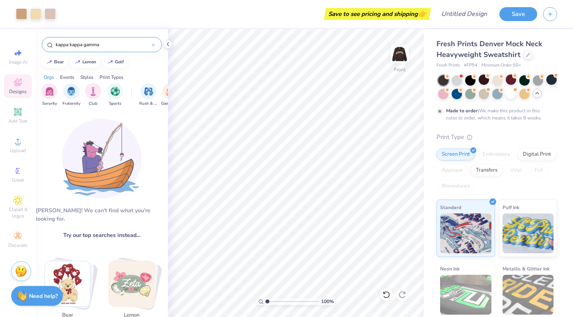
type input "kappa kappa gamma"
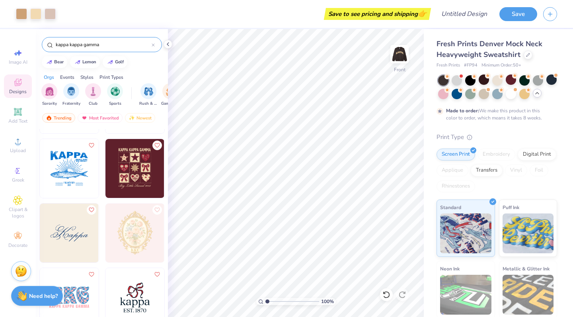
scroll to position [892, 0]
click at [111, 186] on img at bounding box center [134, 169] width 59 height 59
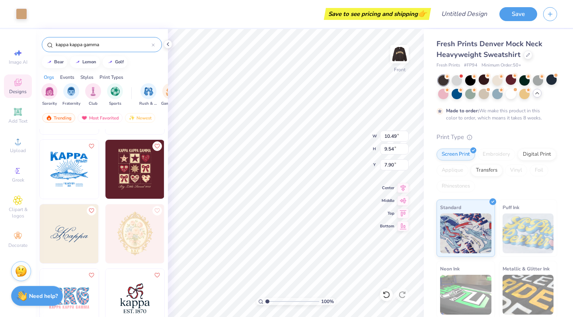
type input "10.49"
type input "9.54"
type input "7.90"
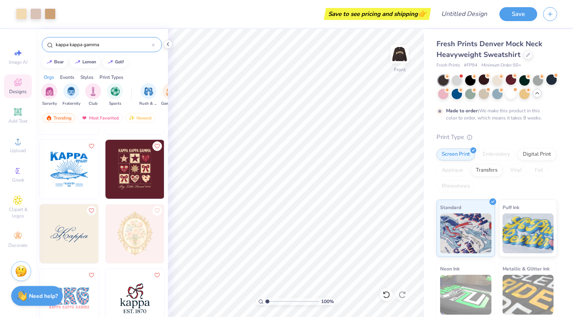
click at [154, 43] on div at bounding box center [153, 44] width 3 height 7
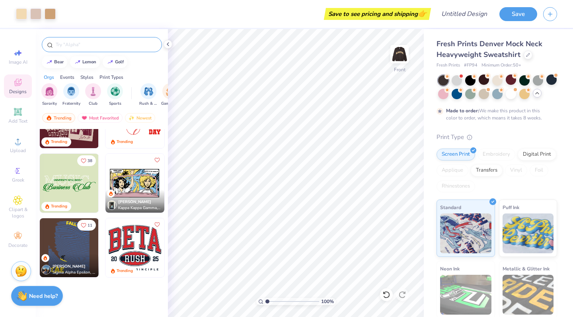
scroll to position [814, 0]
click at [167, 41] on icon at bounding box center [168, 44] width 6 height 6
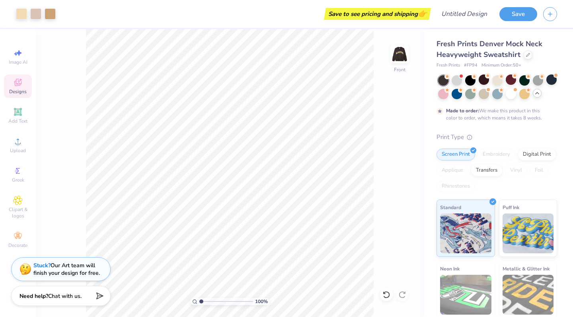
click at [18, 82] on icon at bounding box center [18, 83] width 10 height 10
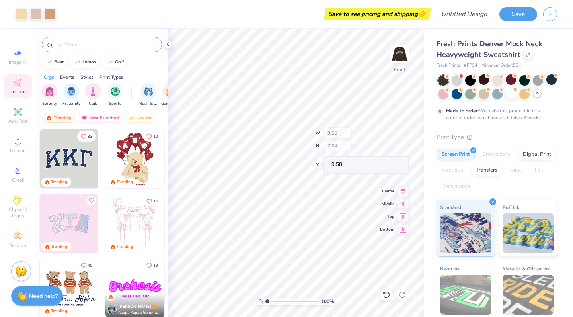
type input "9.58"
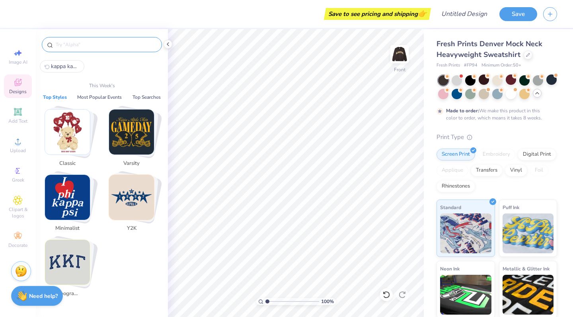
click at [99, 47] on input "text" at bounding box center [106, 45] width 102 height 8
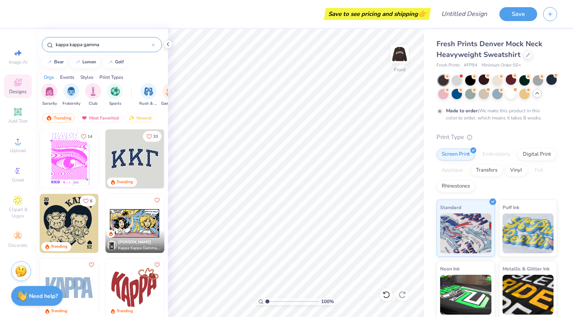
type input "kappa kappa gamma"
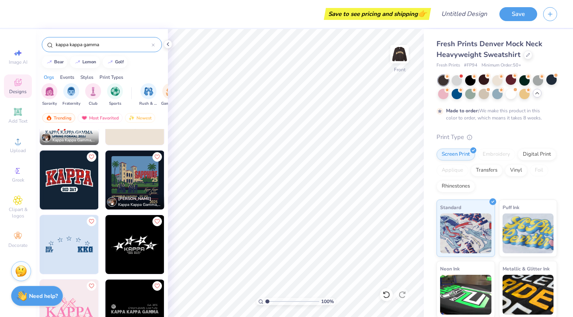
scroll to position [1396, 0]
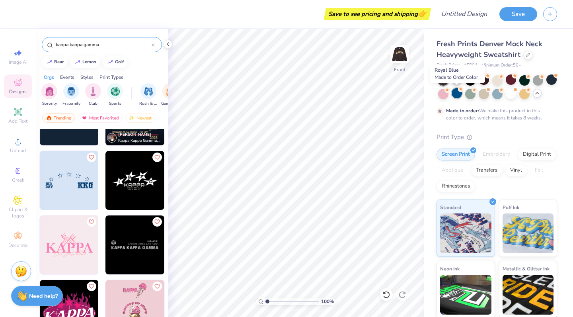
click at [458, 95] on div at bounding box center [457, 93] width 10 height 10
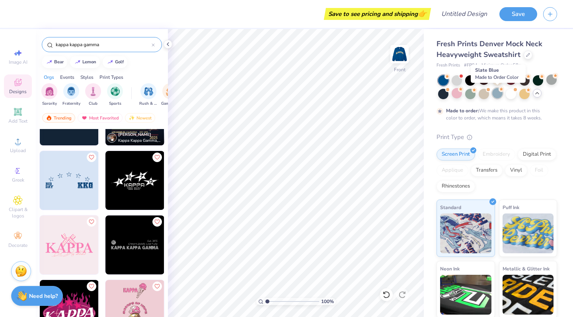
click at [497, 95] on div at bounding box center [497, 93] width 10 height 10
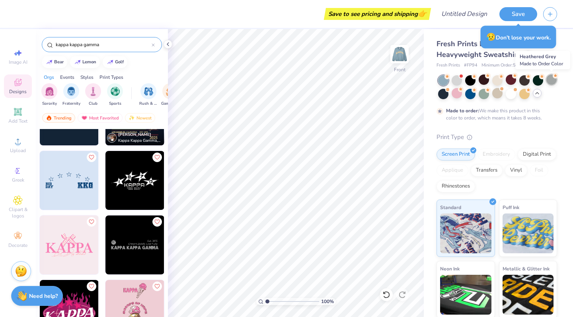
click at [551, 76] on div at bounding box center [551, 79] width 10 height 10
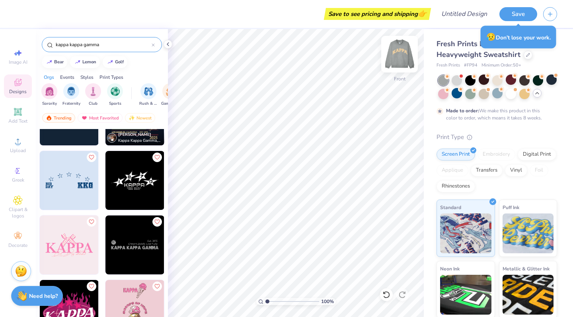
click at [405, 61] on img at bounding box center [400, 54] width 32 height 32
click at [456, 79] on div at bounding box center [457, 79] width 10 height 10
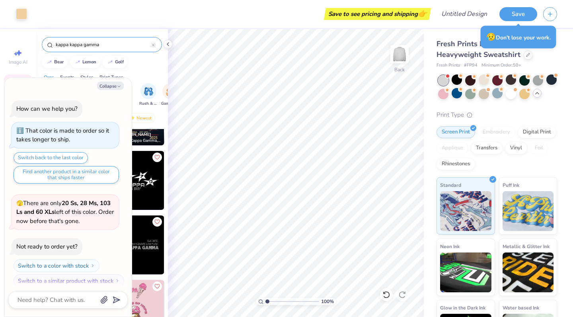
scroll to position [362, 0]
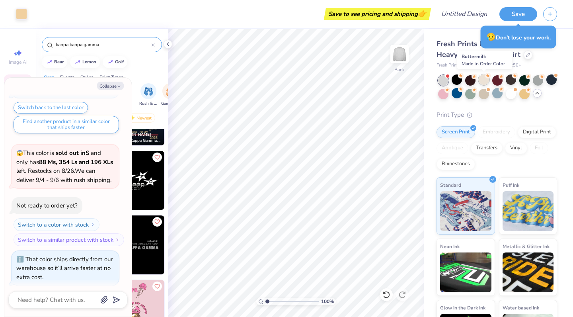
click at [480, 81] on div at bounding box center [484, 79] width 10 height 10
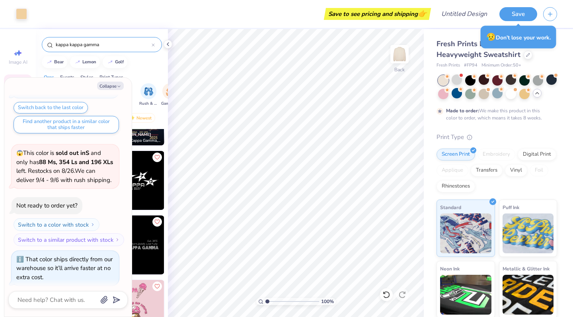
scroll to position [428, 0]
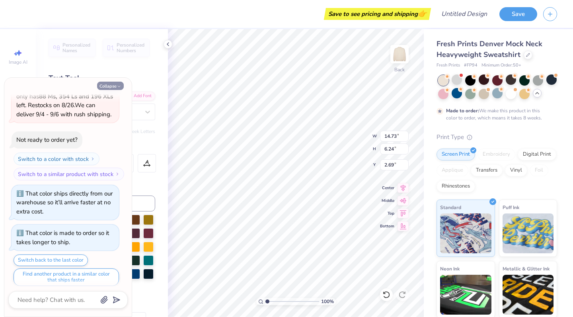
click at [117, 83] on button "Collapse" at bounding box center [110, 86] width 27 height 8
type textarea "x"
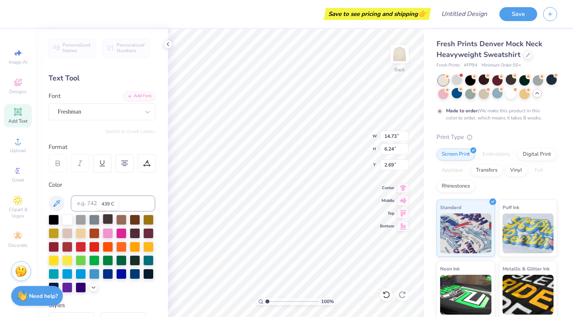
click at [110, 224] on div at bounding box center [108, 219] width 10 height 10
click at [134, 220] on div at bounding box center [135, 219] width 10 height 10
click at [92, 290] on icon at bounding box center [93, 286] width 6 height 6
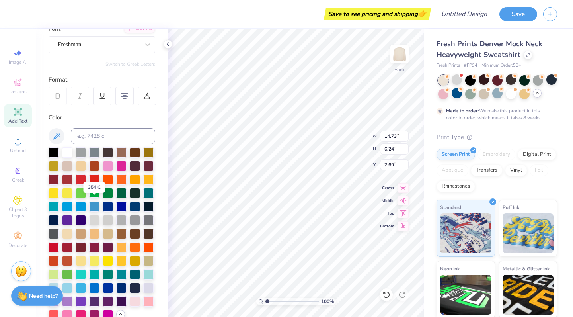
scroll to position [67, 0]
click at [122, 234] on div at bounding box center [121, 233] width 10 height 10
click at [80, 234] on div at bounding box center [81, 233] width 10 height 10
click at [397, 56] on img at bounding box center [400, 54] width 32 height 32
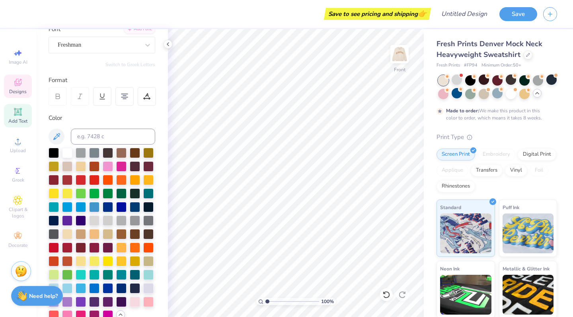
click at [17, 84] on icon at bounding box center [17, 82] width 7 height 7
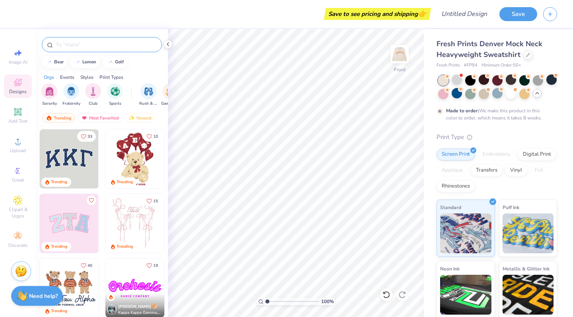
click at [106, 45] on input "text" at bounding box center [106, 45] width 102 height 8
type input "kappa kappa gamma"
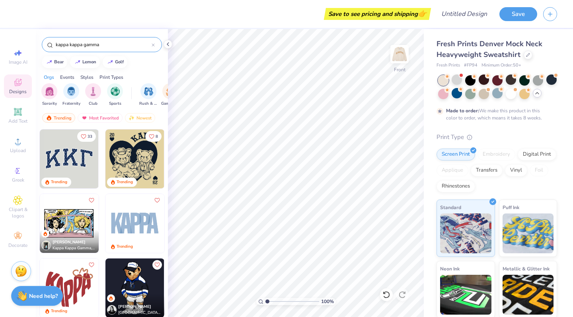
click at [125, 154] on img at bounding box center [134, 158] width 59 height 59
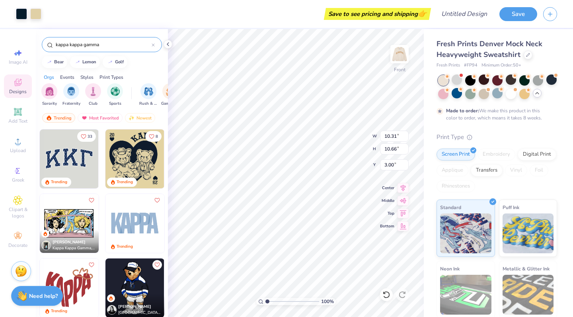
type input "6.43"
type input "11.61"
type input "12.01"
type input "6.00"
click at [38, 10] on div at bounding box center [35, 13] width 11 height 11
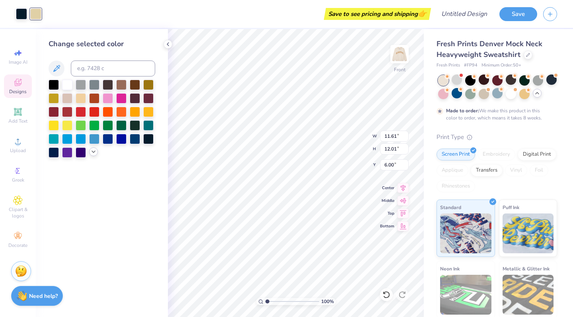
click at [93, 155] on icon at bounding box center [93, 151] width 6 height 6
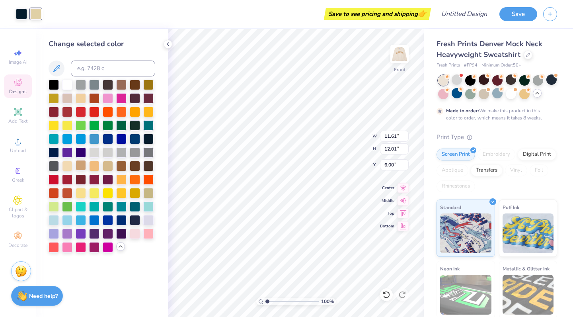
click at [82, 166] on div at bounding box center [81, 165] width 10 height 10
click at [406, 55] on img at bounding box center [400, 54] width 32 height 32
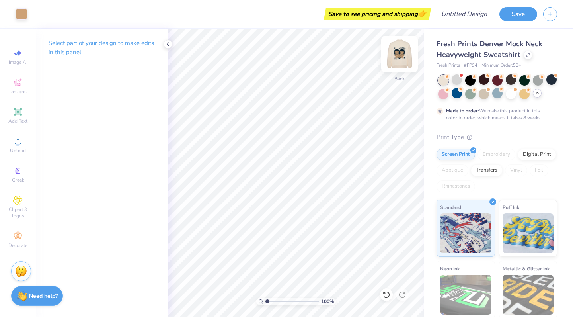
click at [406, 55] on img at bounding box center [400, 54] width 32 height 32
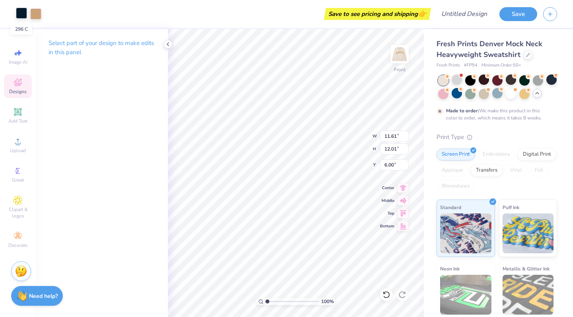
click at [21, 10] on div at bounding box center [21, 13] width 11 height 11
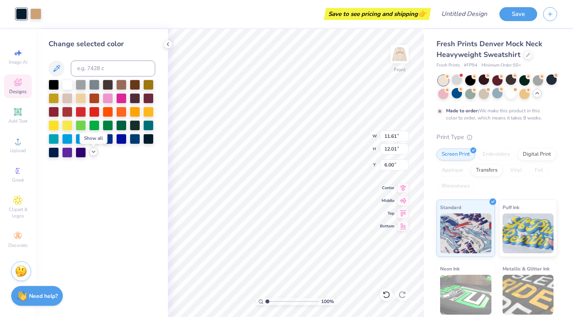
click at [94, 153] on icon at bounding box center [93, 151] width 6 height 6
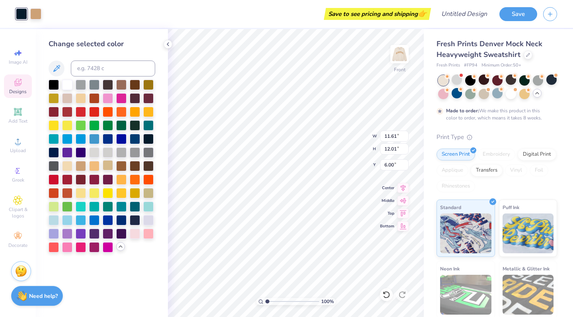
click at [105, 166] on div at bounding box center [108, 165] width 10 height 10
click at [133, 165] on div at bounding box center [135, 165] width 10 height 10
click at [399, 53] on img at bounding box center [400, 54] width 32 height 32
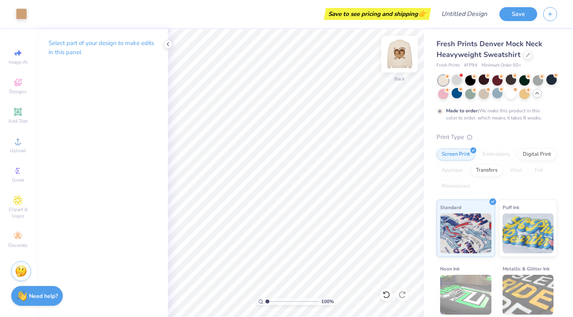
click at [397, 60] on img at bounding box center [400, 54] width 32 height 32
click at [399, 59] on img at bounding box center [400, 54] width 32 height 32
click at [399, 59] on img at bounding box center [399, 54] width 16 height 16
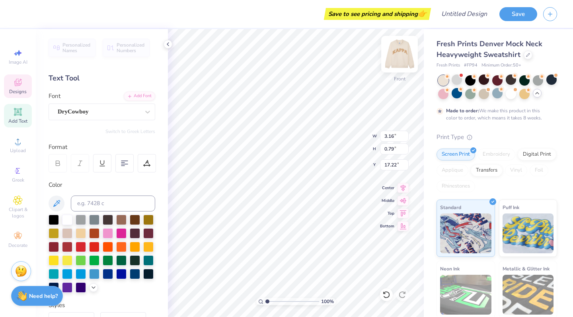
type input "1.34"
type input "0.80"
type input "16.32"
type textarea "B"
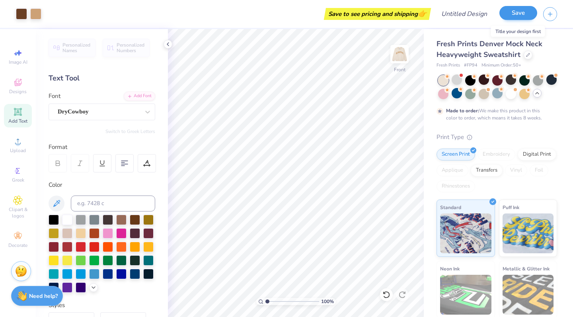
click at [512, 14] on button "Save" at bounding box center [518, 13] width 38 height 14
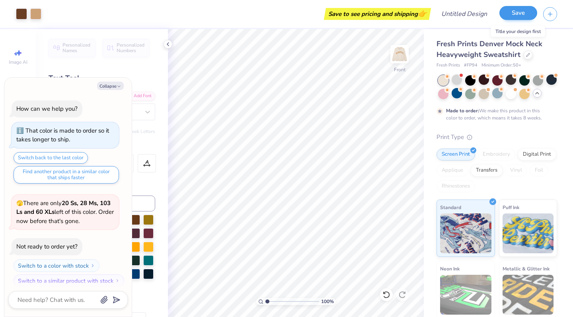
scroll to position [450, 0]
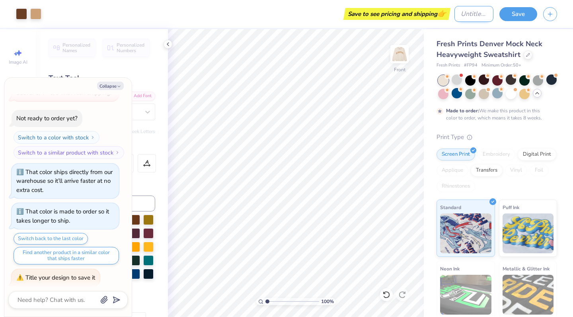
type textarea "x"
click at [461, 11] on input "Design Title" at bounding box center [473, 14] width 39 height 16
type input "K"
type textarea "x"
type input "KA"
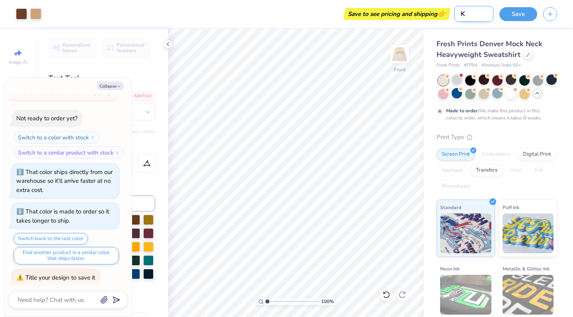
type textarea "x"
type input "KAP"
click at [519, 15] on button "Save" at bounding box center [518, 13] width 38 height 14
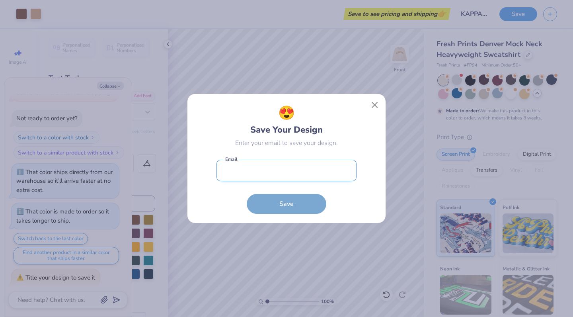
click at [273, 175] on input "email" at bounding box center [286, 171] width 140 height 22
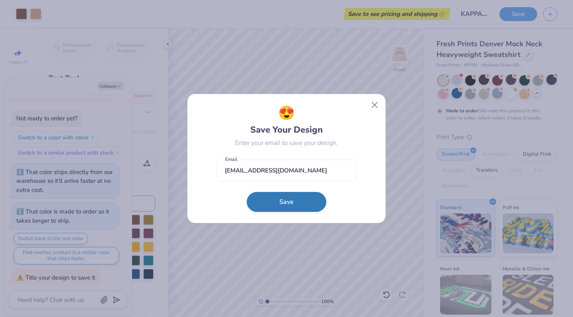
click at [285, 208] on button "Save" at bounding box center [287, 202] width 80 height 20
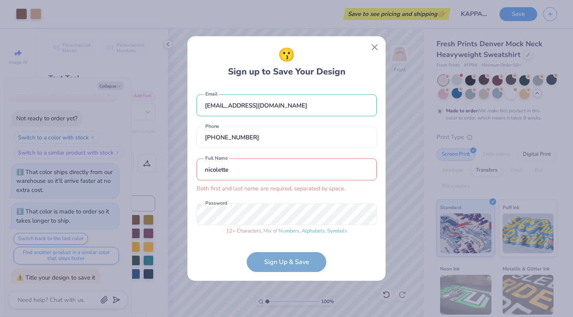
click at [308, 267] on form "[EMAIL_ADDRESS][DOMAIN_NAME] Email [PHONE_NUMBER] Phone [PERSON_NAME] first and…" at bounding box center [287, 178] width 180 height 185
click at [188, 212] on div "😗 Sign up to Save Your Design [EMAIL_ADDRESS][DOMAIN_NAME] Email [PHONE_NUMBER]…" at bounding box center [286, 158] width 198 height 244
click at [259, 171] on input "nicolette" at bounding box center [287, 169] width 180 height 22
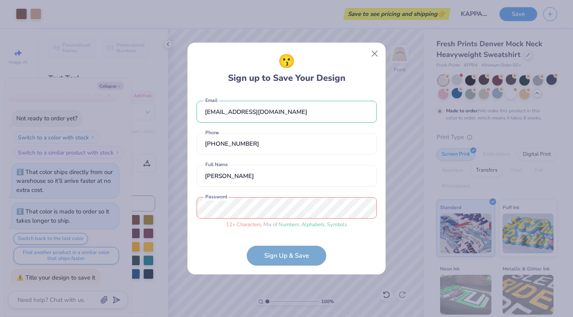
click at [185, 204] on div "😗 Sign up to Save Your Design [EMAIL_ADDRESS][DOMAIN_NAME] Email [PHONE_NUMBER]…" at bounding box center [286, 158] width 573 height 317
click at [193, 204] on div "😗 Sign up to Save Your Design [EMAIL_ADDRESS][DOMAIN_NAME] Email [PHONE_NUMBER]…" at bounding box center [286, 159] width 198 height 232
click at [273, 249] on form "[EMAIL_ADDRESS][DOMAIN_NAME] Email [PHONE_NUMBER] Phone [PERSON_NAME] Full Name…" at bounding box center [287, 179] width 180 height 173
click at [263, 257] on form "[EMAIL_ADDRESS][DOMAIN_NAME] Email [PHONE_NUMBER] Phone [PERSON_NAME] Full Name…" at bounding box center [287, 179] width 180 height 173
click at [248, 224] on span "12 + Characters" at bounding box center [243, 224] width 35 height 7
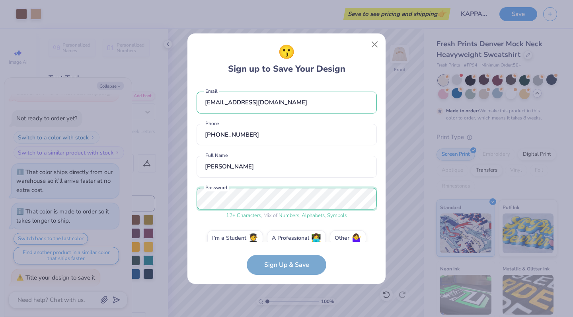
scroll to position [12, 0]
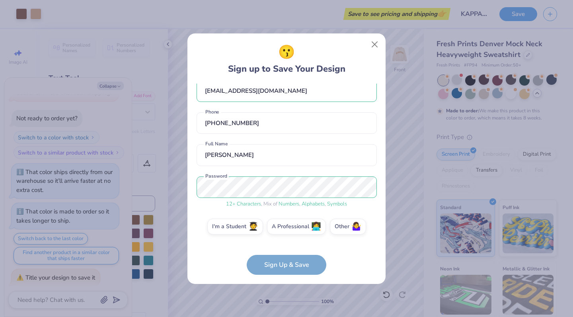
click at [278, 270] on form "[EMAIL_ADDRESS][DOMAIN_NAME] Email [PHONE_NUMBER] Phone [PERSON_NAME] Full Name…" at bounding box center [287, 179] width 180 height 191
click at [249, 234] on div "I'm a Student 🧑‍🎓 A Professional 👩‍💻 Other 🤷‍♀️" at bounding box center [287, 228] width 180 height 20
click at [243, 225] on label "I'm a Student 🧑‍🎓" at bounding box center [235, 225] width 56 height 16
click at [284, 237] on input "I'm a Student 🧑‍🎓" at bounding box center [286, 239] width 5 height 5
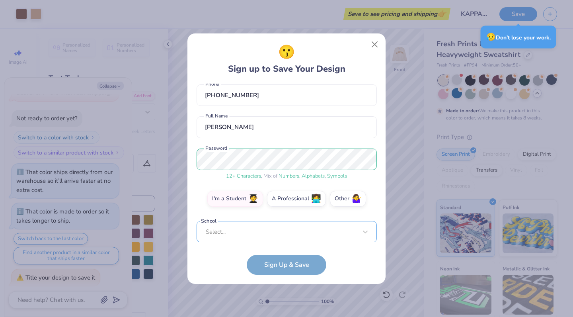
click at [258, 226] on div "Select..." at bounding box center [287, 232] width 180 height 22
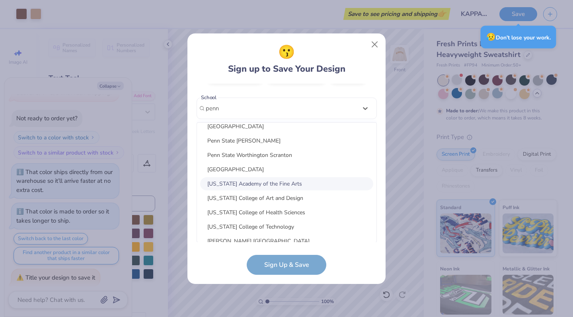
scroll to position [210, 0]
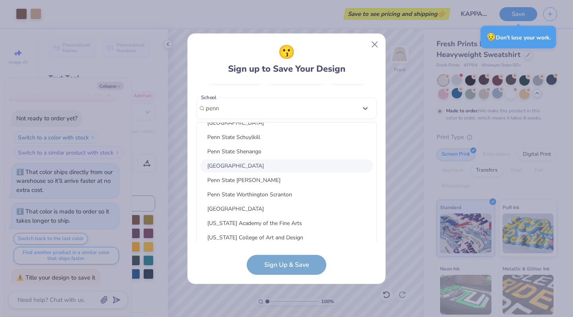
click at [241, 168] on div "[GEOGRAPHIC_DATA]" at bounding box center [286, 165] width 173 height 13
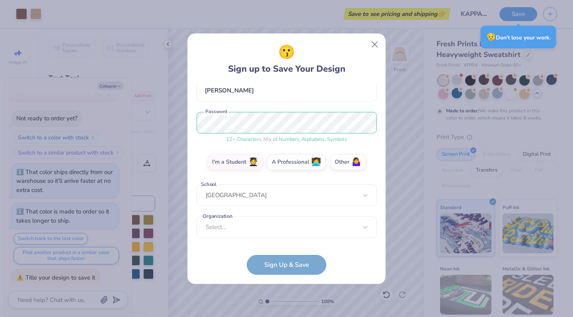
scroll to position [76, 0]
click at [252, 230] on div "Select..." at bounding box center [287, 227] width 180 height 22
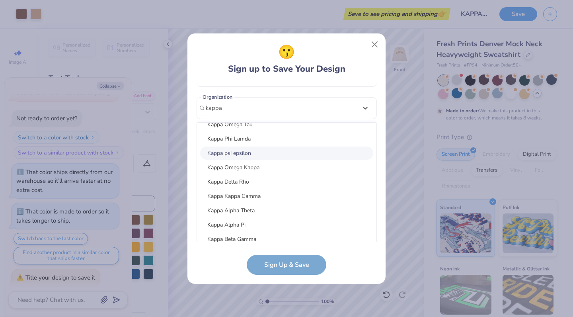
scroll to position [318, 0]
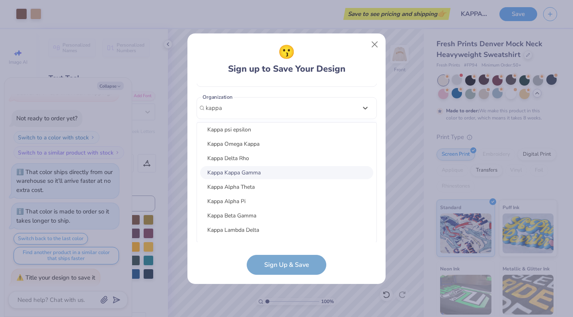
click at [246, 175] on div "Kappa Kappa Gamma" at bounding box center [286, 172] width 173 height 13
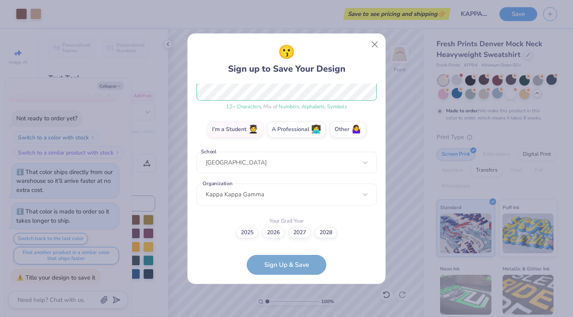
scroll to position [108, 0]
click at [318, 233] on label "2028" at bounding box center [326, 231] width 22 height 11
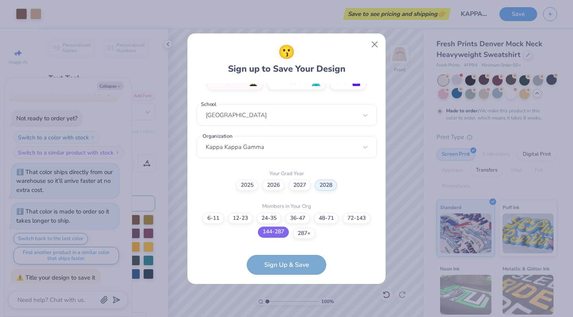
click at [274, 235] on label "144-287" at bounding box center [273, 231] width 31 height 11
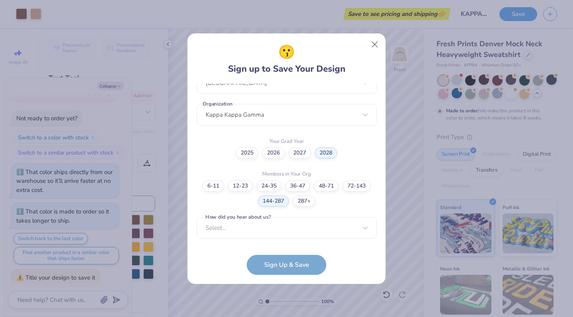
click at [273, 267] on form "[EMAIL_ADDRESS][DOMAIN_NAME] Email [PHONE_NUMBER] Phone [PERSON_NAME] Full Name…" at bounding box center [287, 179] width 180 height 191
click at [272, 231] on div "option Pinterest focused, 1 of 15. 15 results available. Use Up and Down to cho…" at bounding box center [287, 289] width 180 height 145
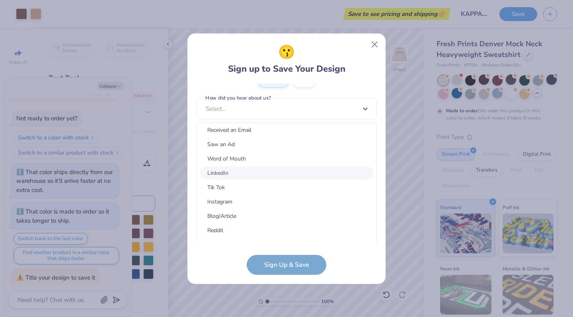
scroll to position [76, 0]
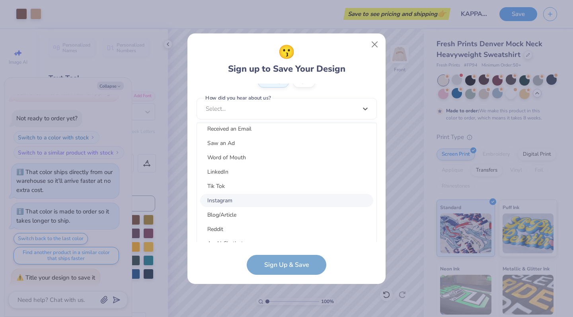
click at [232, 195] on div "Instagram" at bounding box center [286, 200] width 173 height 13
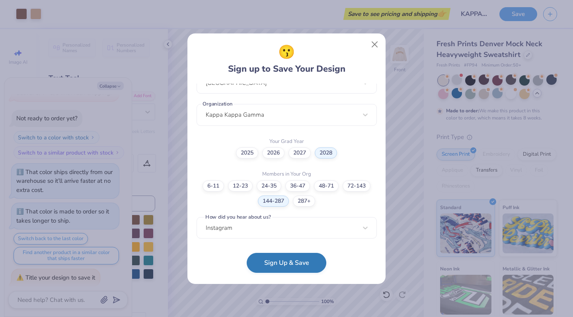
click at [261, 261] on button "Sign Up & Save" at bounding box center [287, 263] width 80 height 20
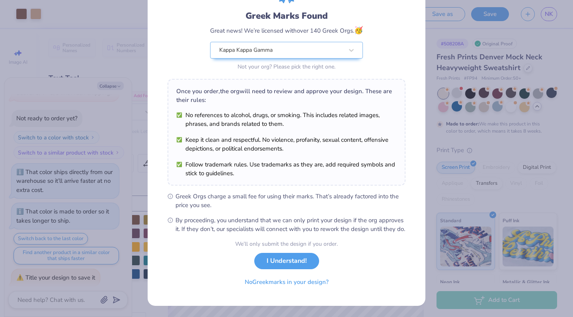
scroll to position [56, 0]
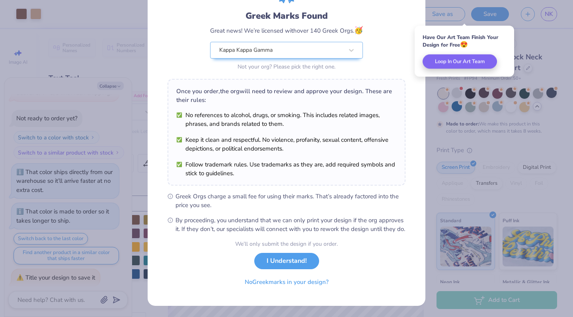
click at [432, 115] on div "Greek Marks Found Great news! We’re licensed with over 140 Greek Orgs. 🥳 Kappa …" at bounding box center [286, 158] width 573 height 317
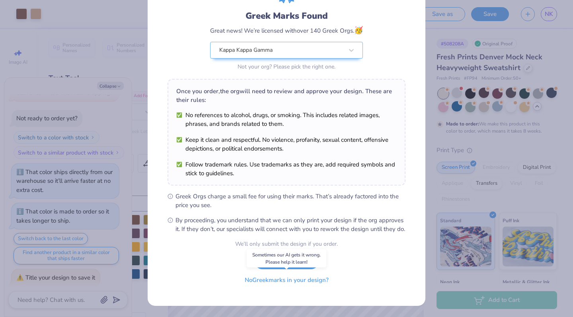
click at [277, 280] on button "No Greek marks in your design?" at bounding box center [286, 280] width 97 height 16
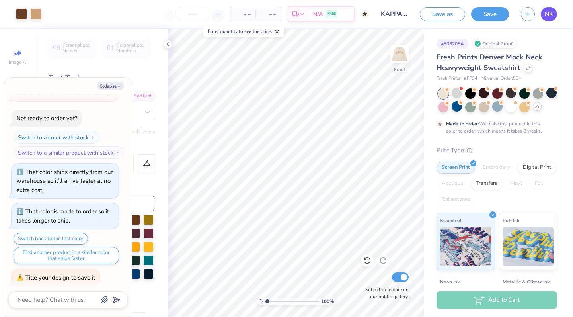
click at [551, 11] on span "NK" at bounding box center [549, 14] width 8 height 9
click at [401, 55] on img at bounding box center [400, 54] width 32 height 32
